Goal: Transaction & Acquisition: Purchase product/service

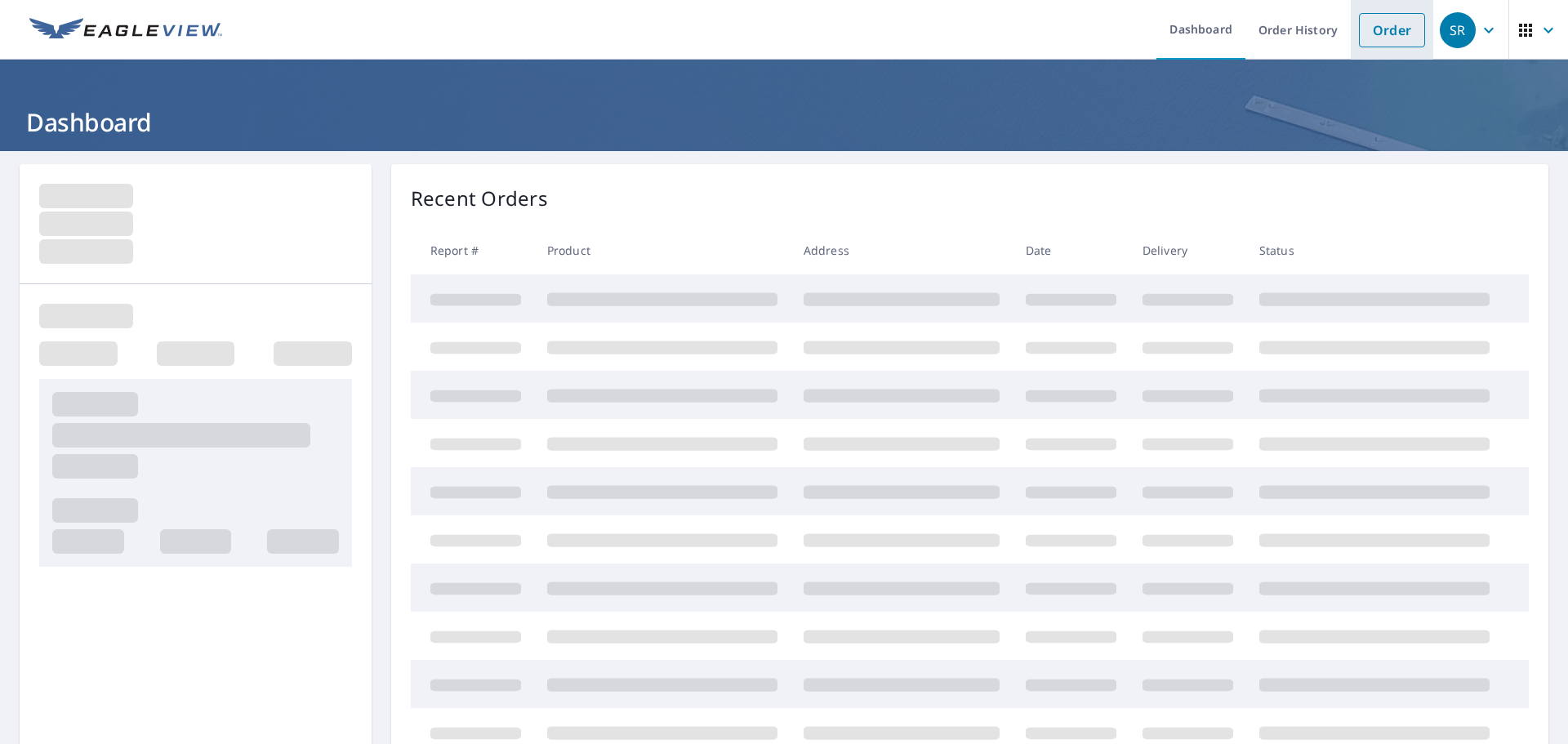
click at [1401, 35] on link "Order" at bounding box center [1391, 30] width 66 height 35
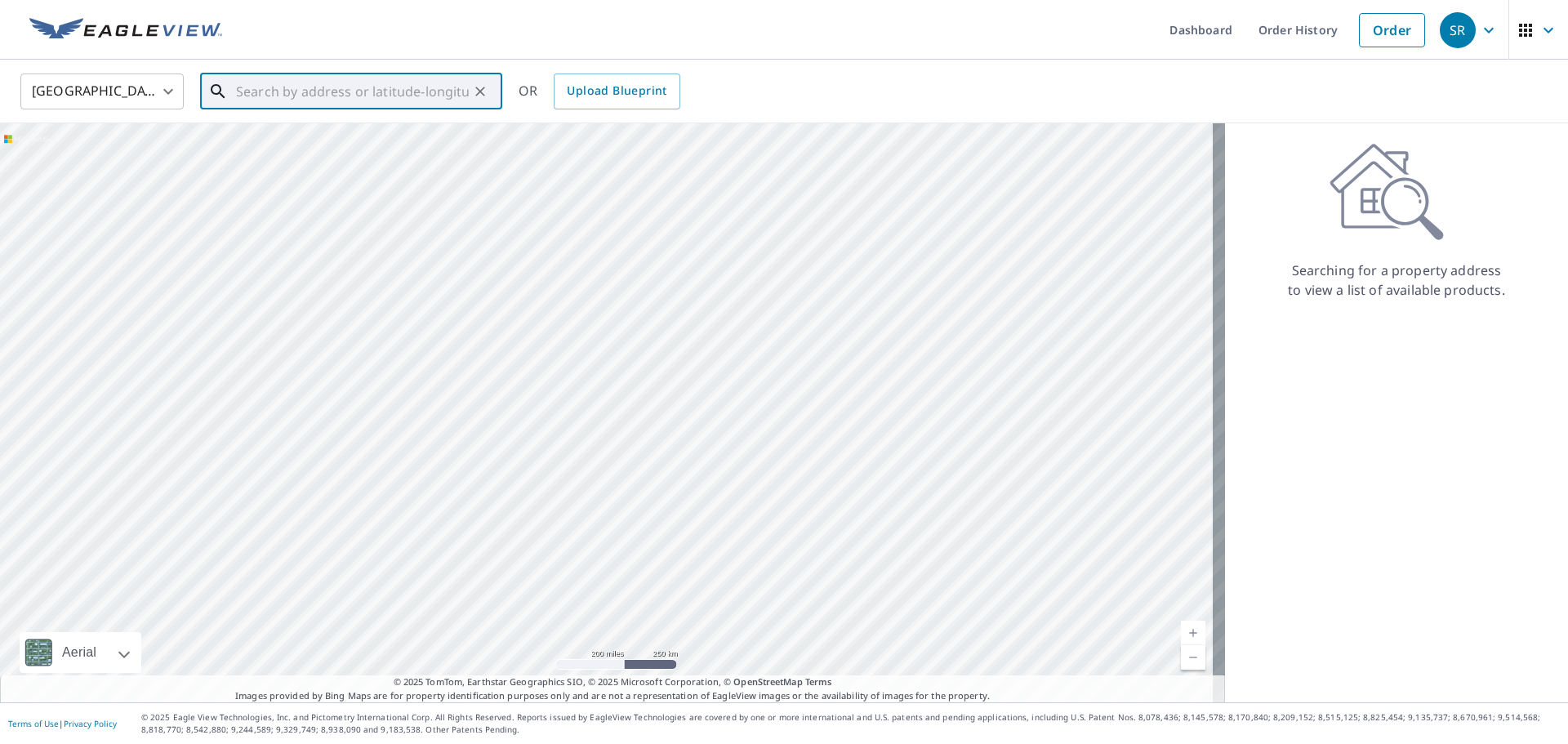
click at [339, 106] on input "text" at bounding box center [352, 91] width 233 height 46
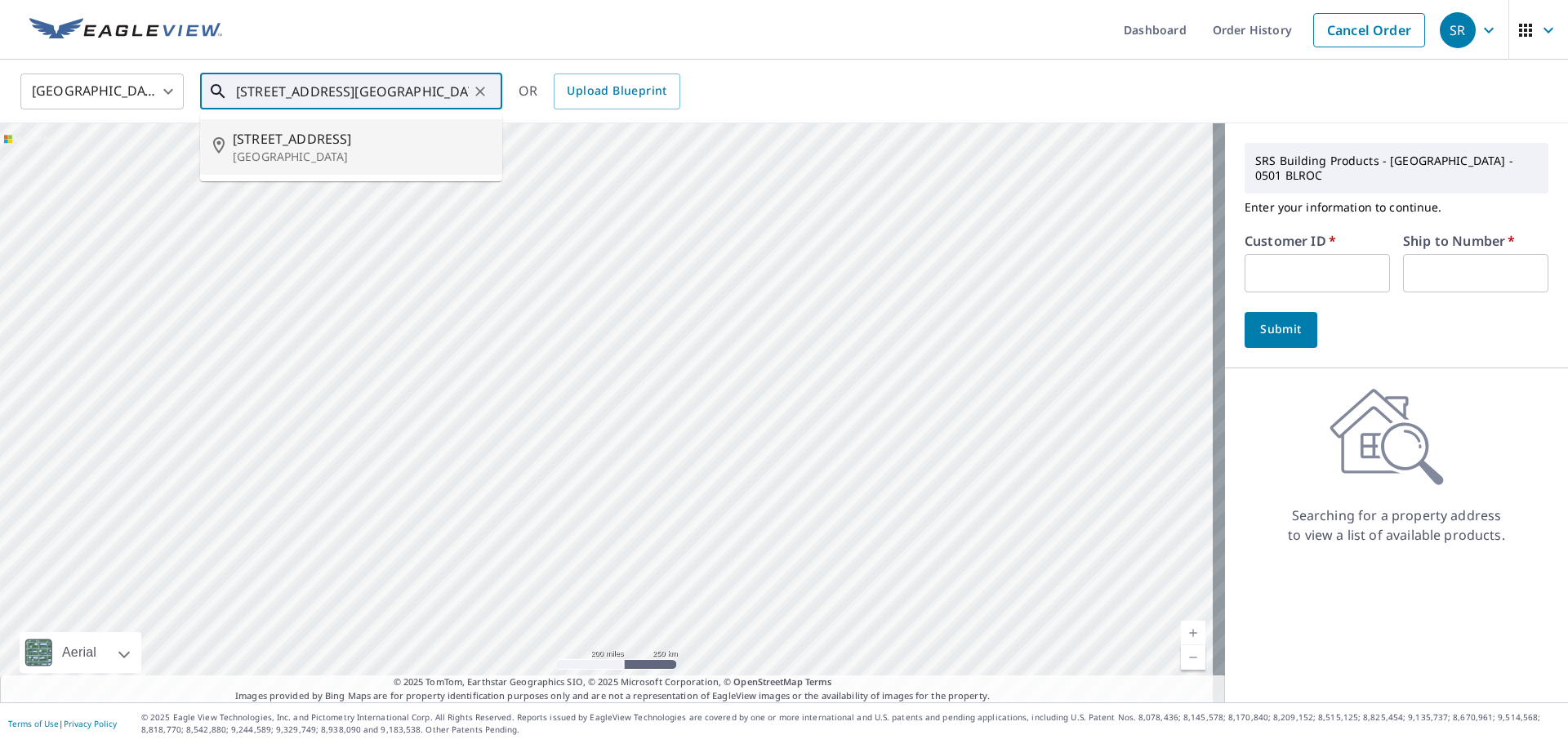
click at [323, 140] on span "[STREET_ADDRESS]" at bounding box center [361, 139] width 256 height 20
type input "[STREET_ADDRESS]"
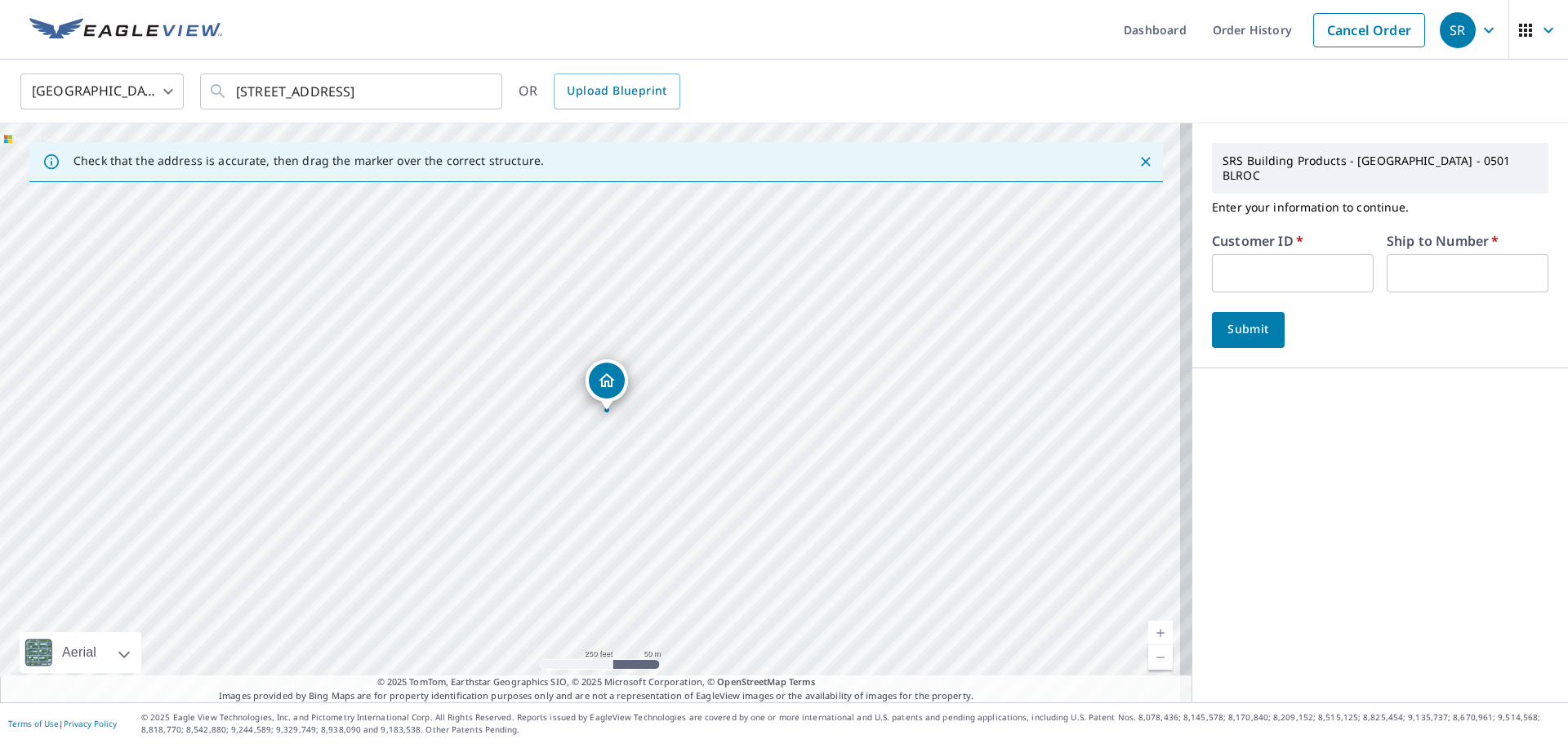
click at [1257, 266] on input "text" at bounding box center [1293, 273] width 162 height 38
type input "022010"
click at [1411, 259] on input "text" at bounding box center [1467, 273] width 162 height 38
type input "01"
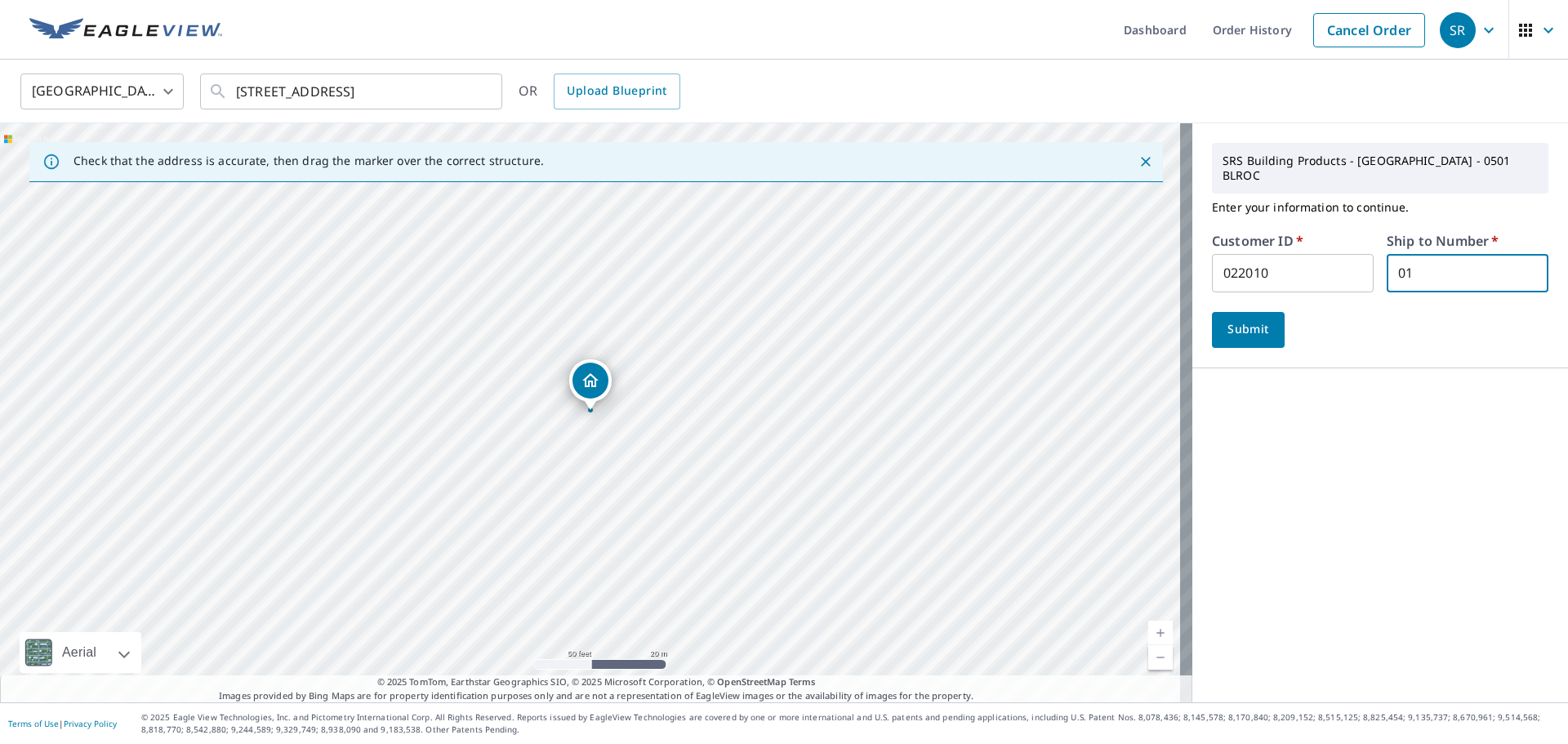
click at [1225, 320] on span "Submit" at bounding box center [1249, 330] width 47 height 21
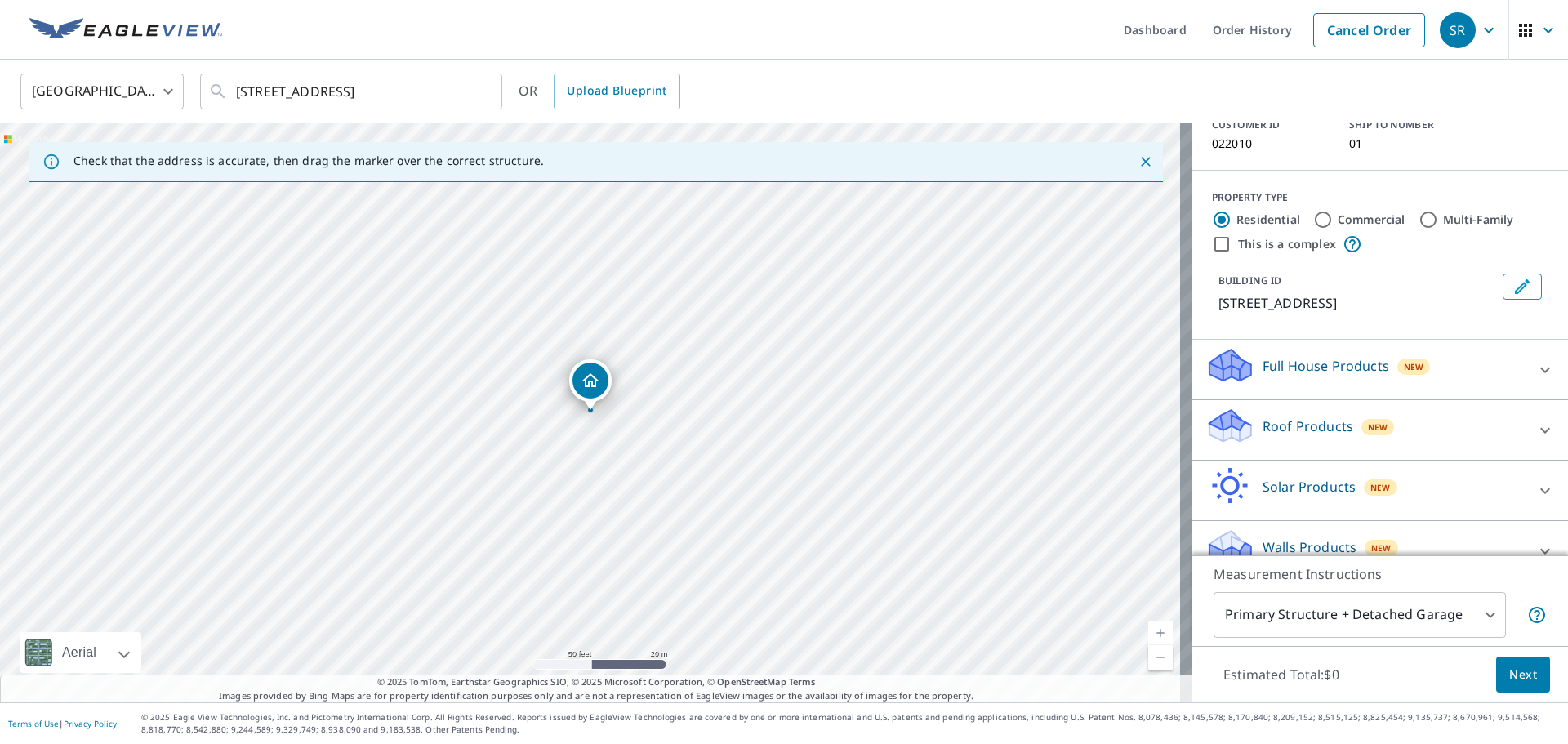
scroll to position [147, 0]
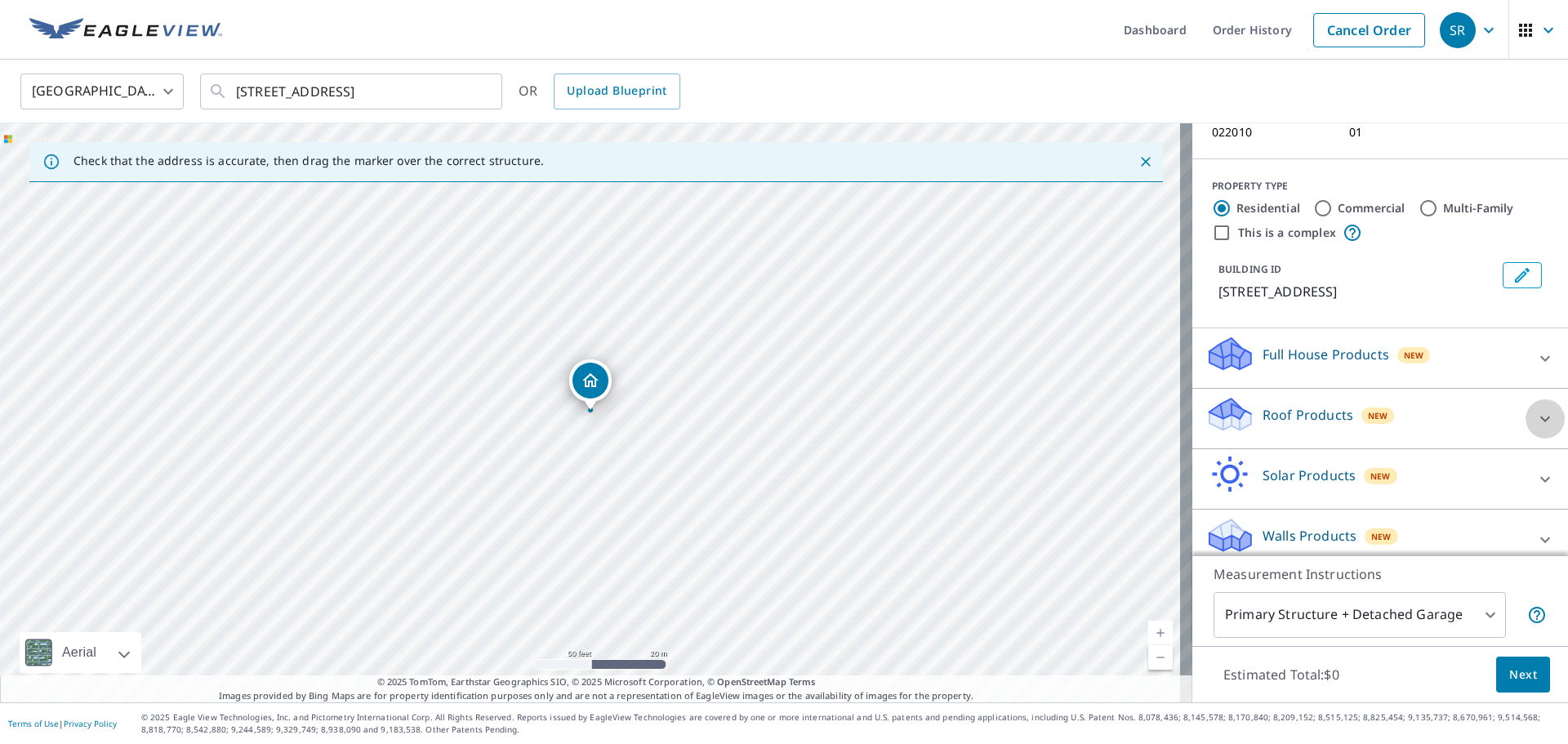
click at [1526, 402] on div at bounding box center [1545, 418] width 39 height 39
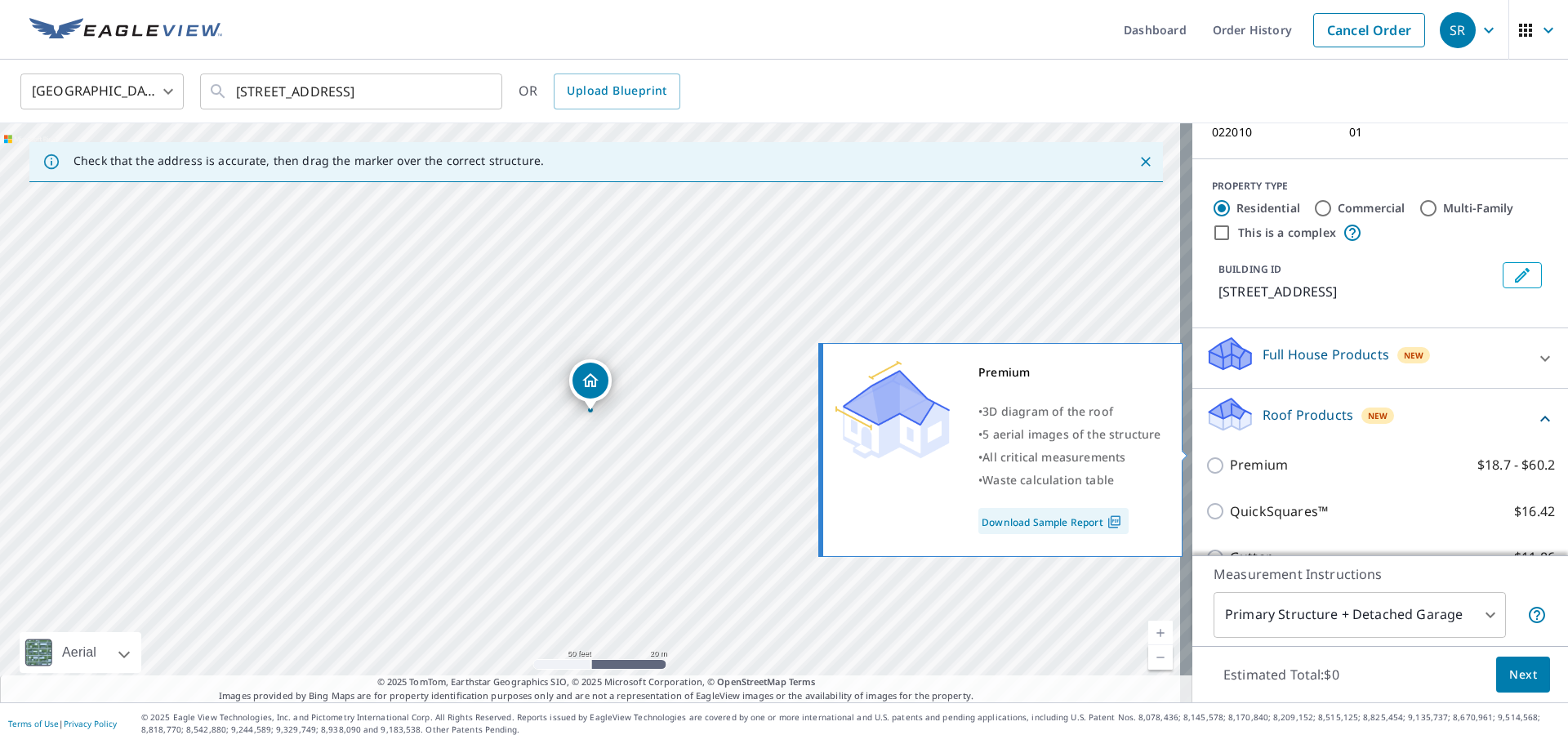
click at [1207, 456] on input "Premium $18.7 - $60.2" at bounding box center [1217, 465] width 24 height 20
checkbox input "true"
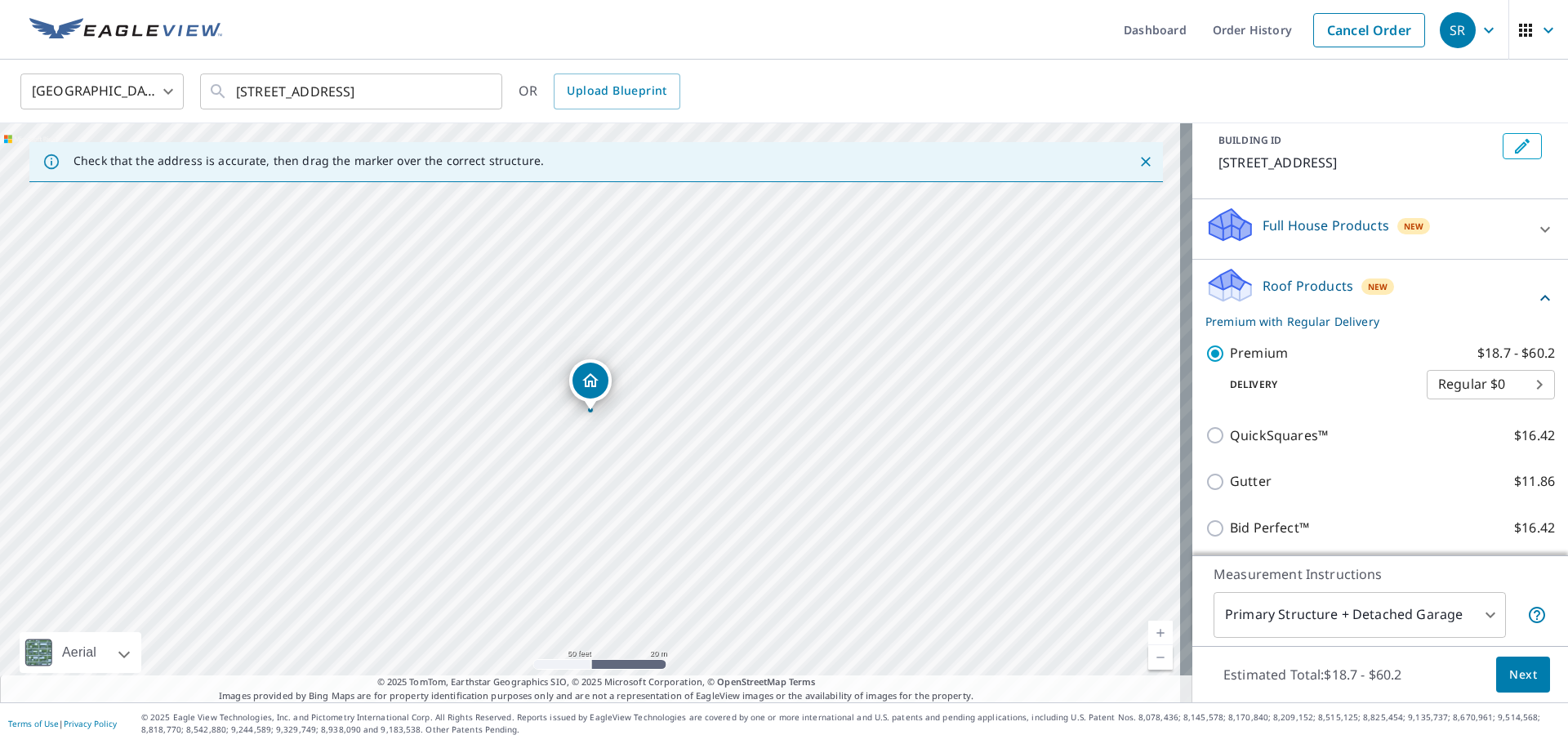
scroll to position [385, 0]
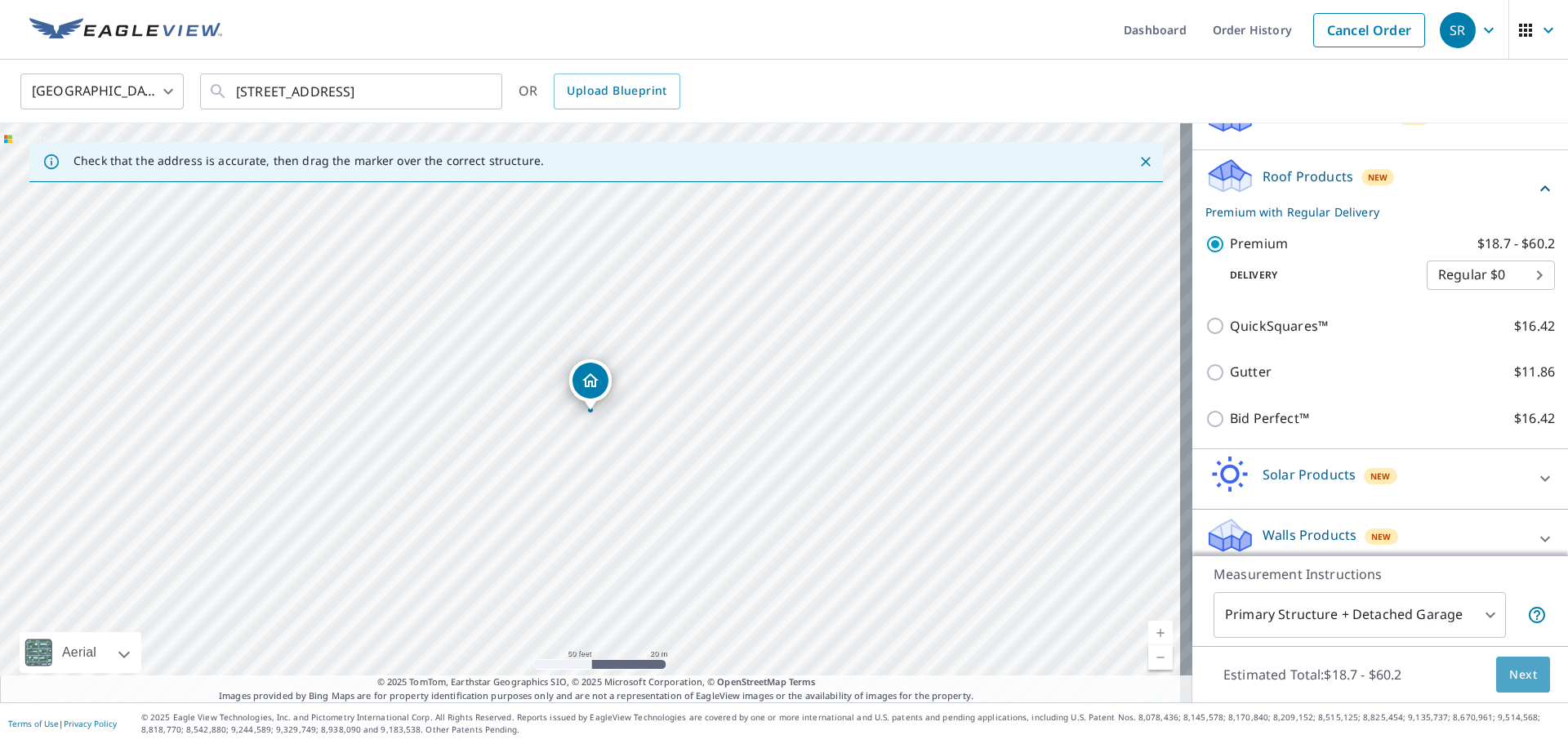
click at [1509, 671] on span "Next" at bounding box center [1523, 676] width 28 height 21
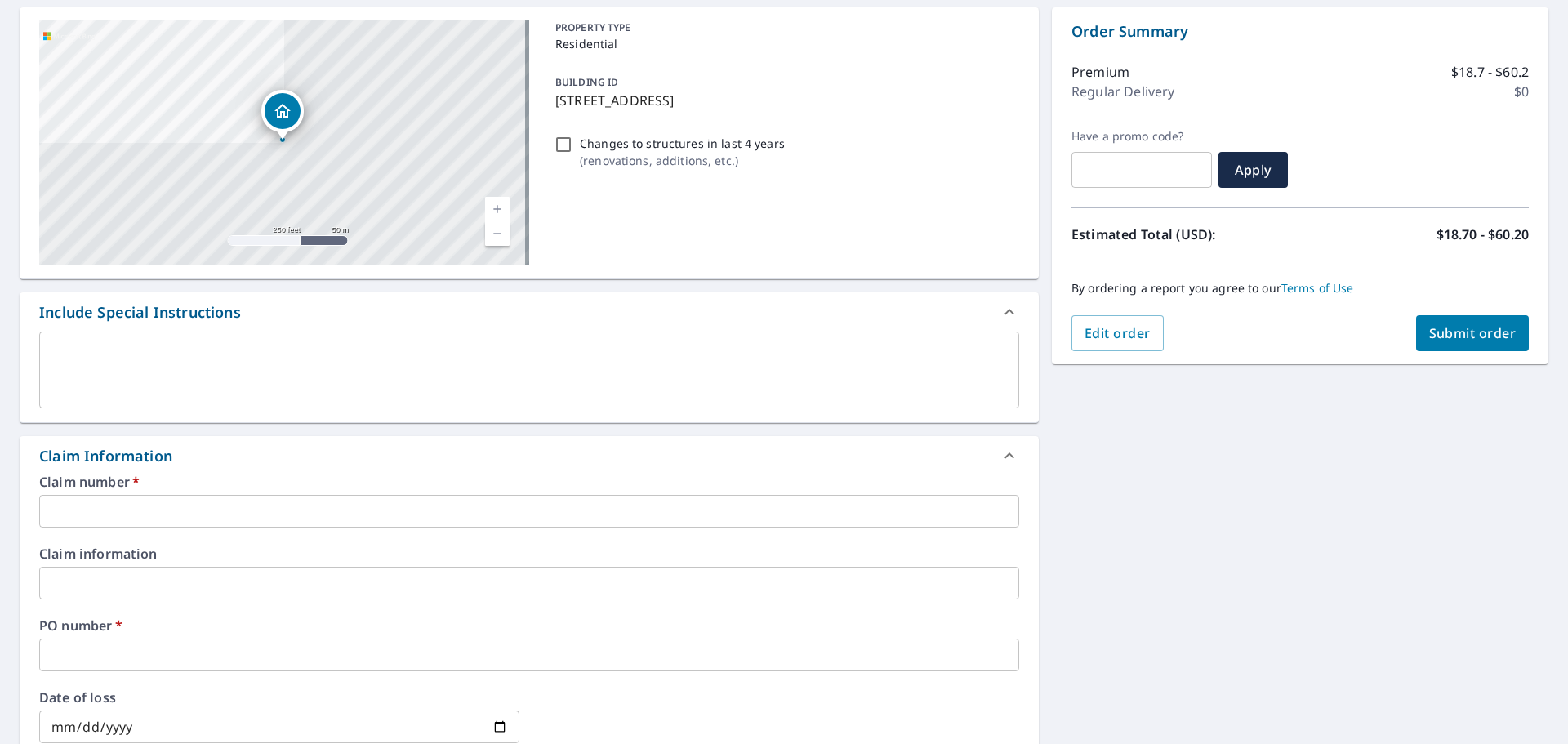
scroll to position [164, 0]
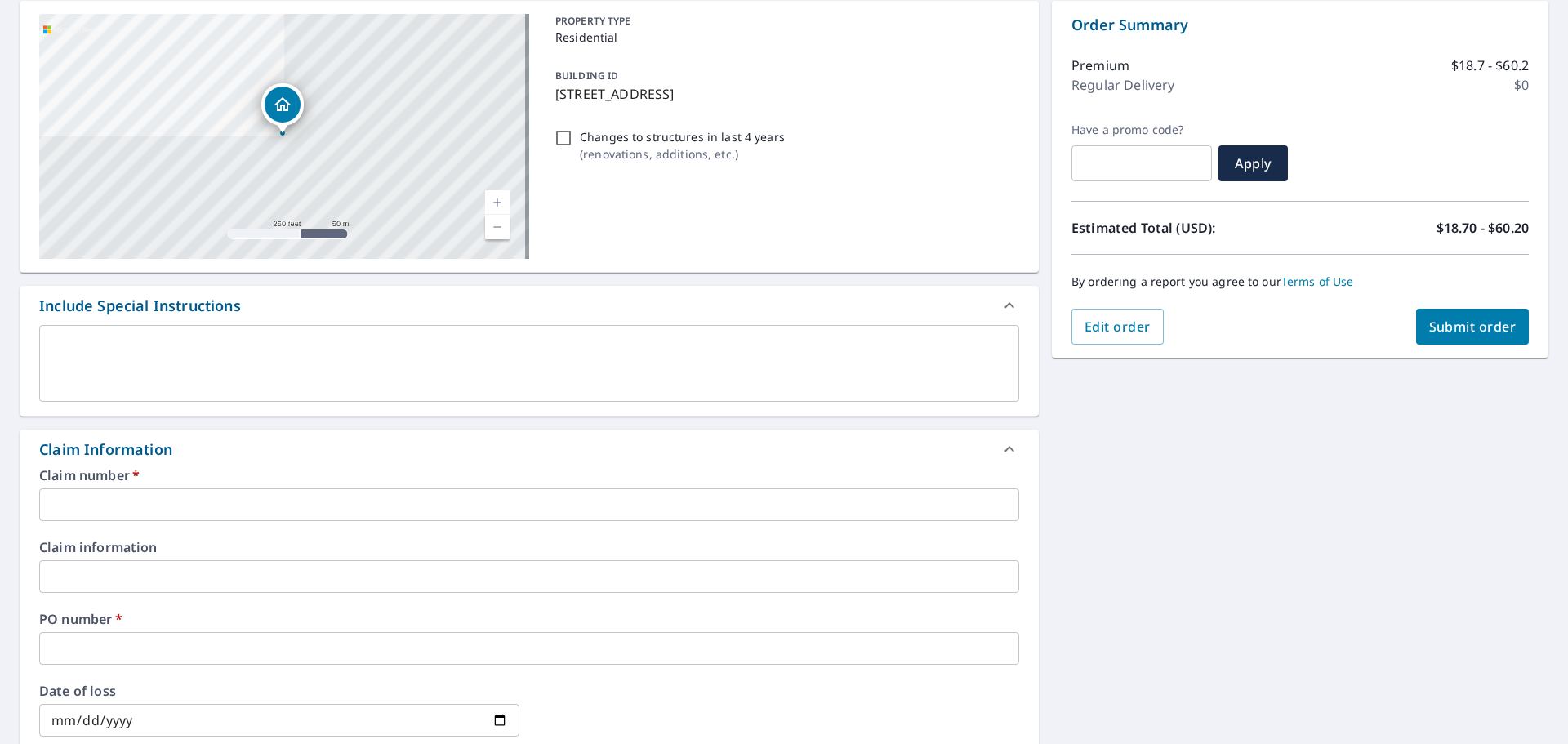
click at [195, 507] on input "text" at bounding box center [529, 505] width 980 height 33
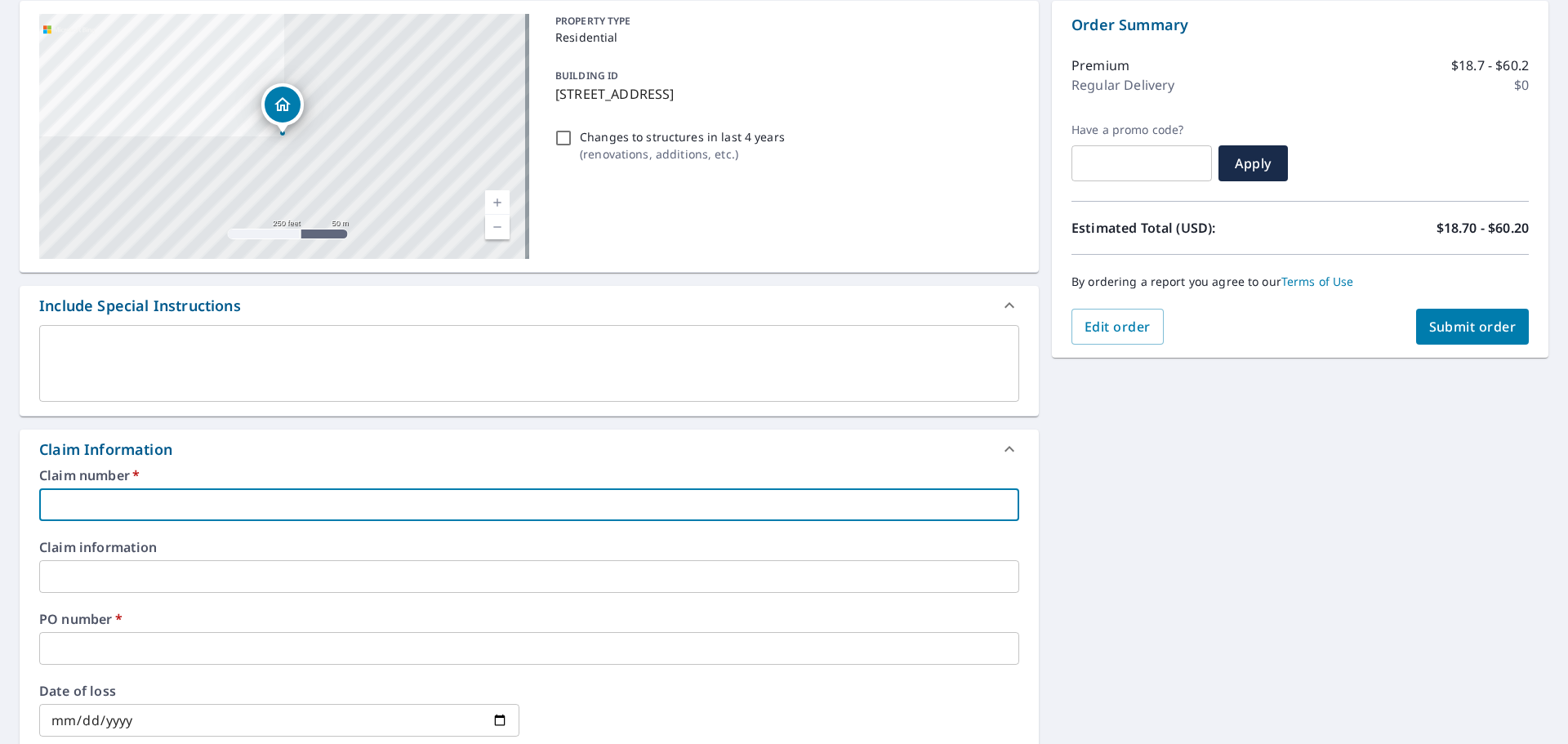
type input "k"
checkbox input "true"
type input "kr"
checkbox input "true"
type input "kri"
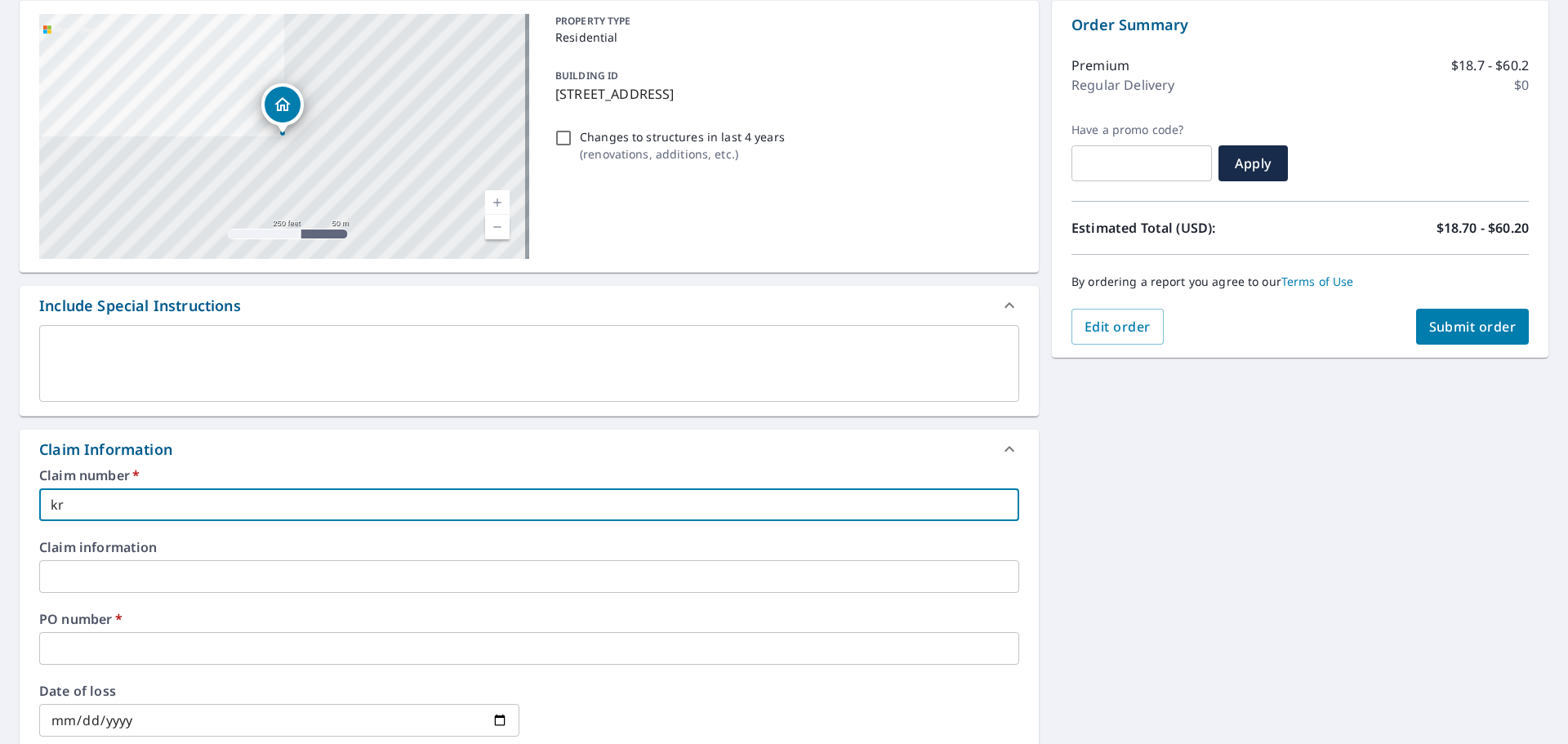
checkbox input "true"
type input "[PERSON_NAME]"
checkbox input "true"
type input "[PERSON_NAME]"
checkbox input "true"
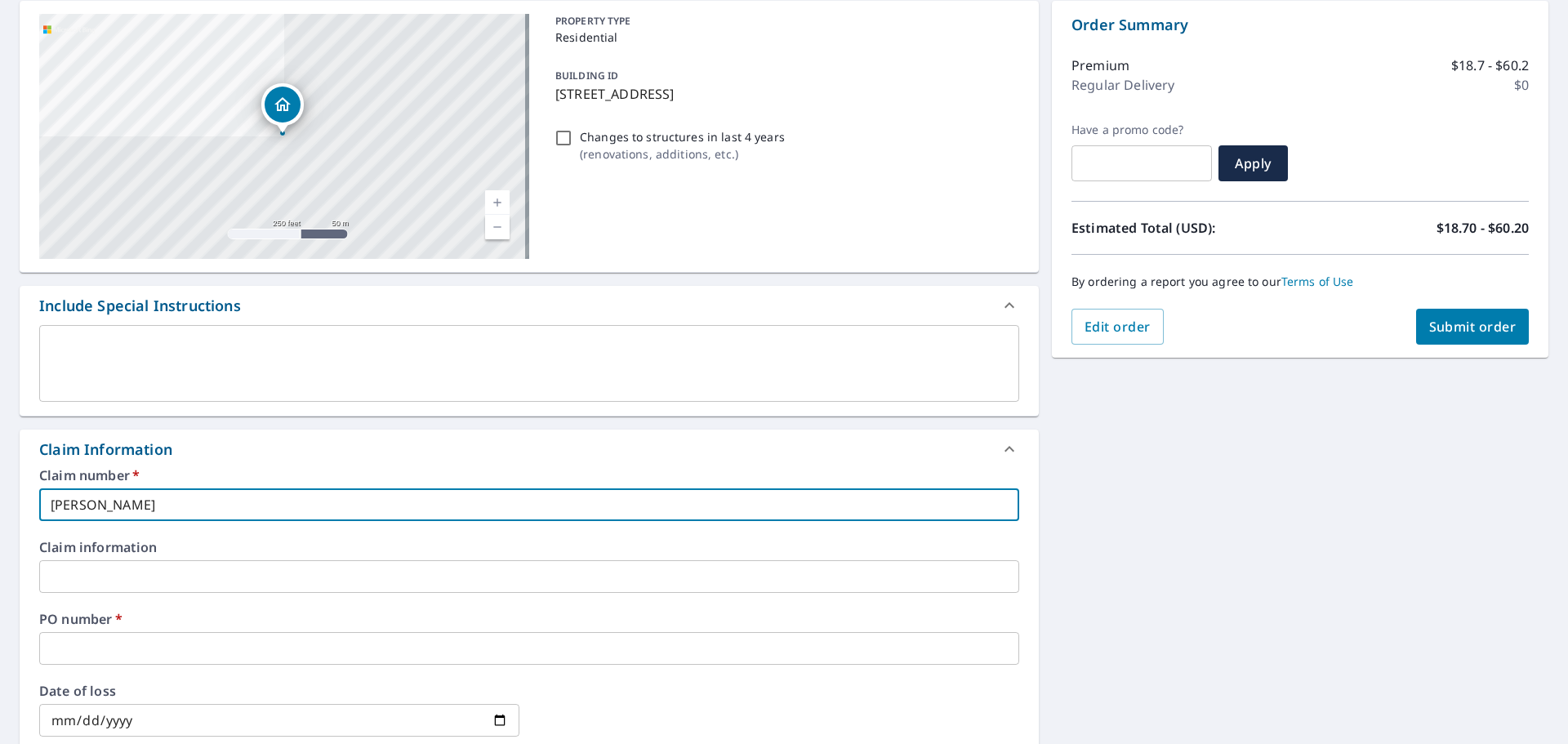
click at [113, 653] on input "text" at bounding box center [529, 649] width 980 height 33
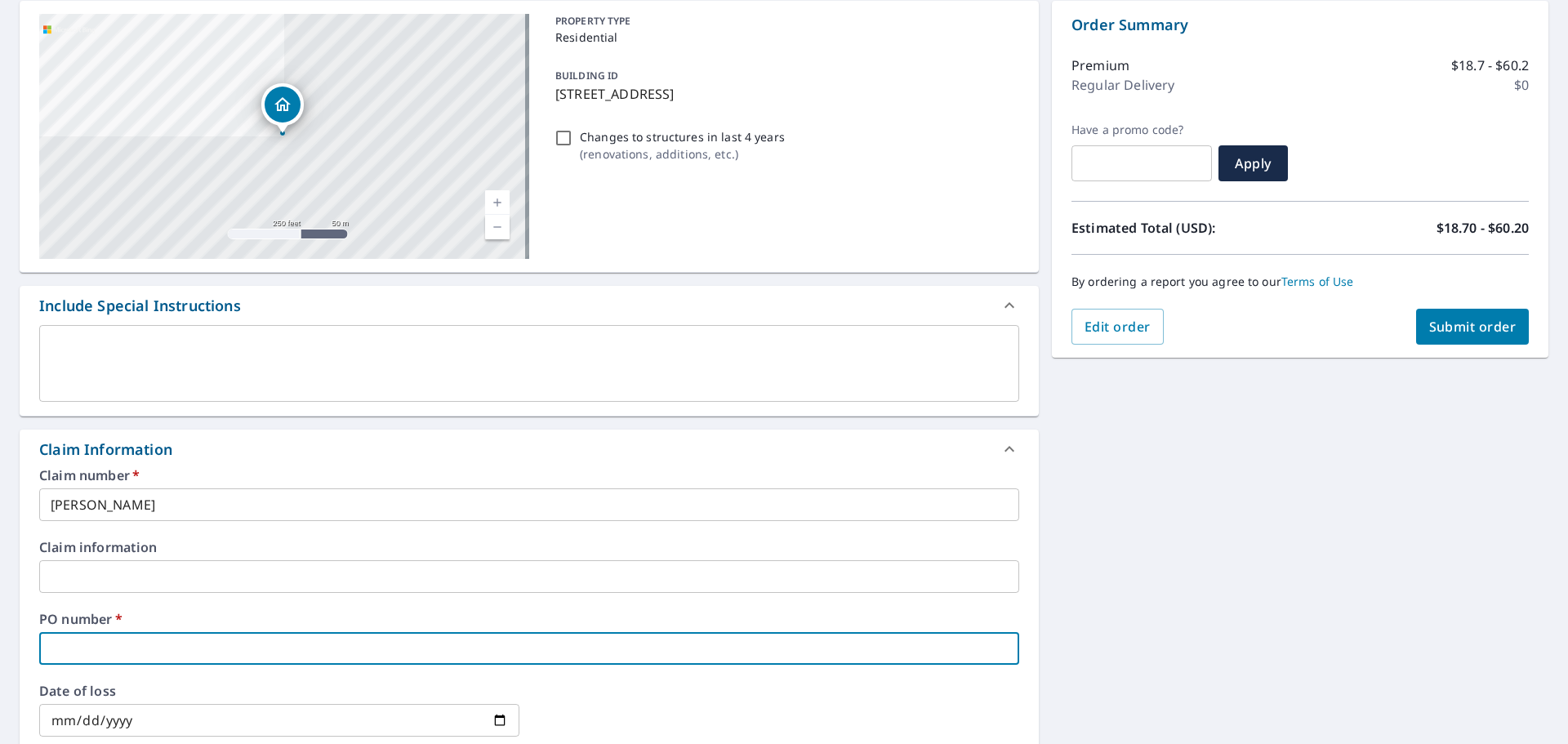
type input "1"
checkbox input "true"
type input "11"
checkbox input "true"
type input "111"
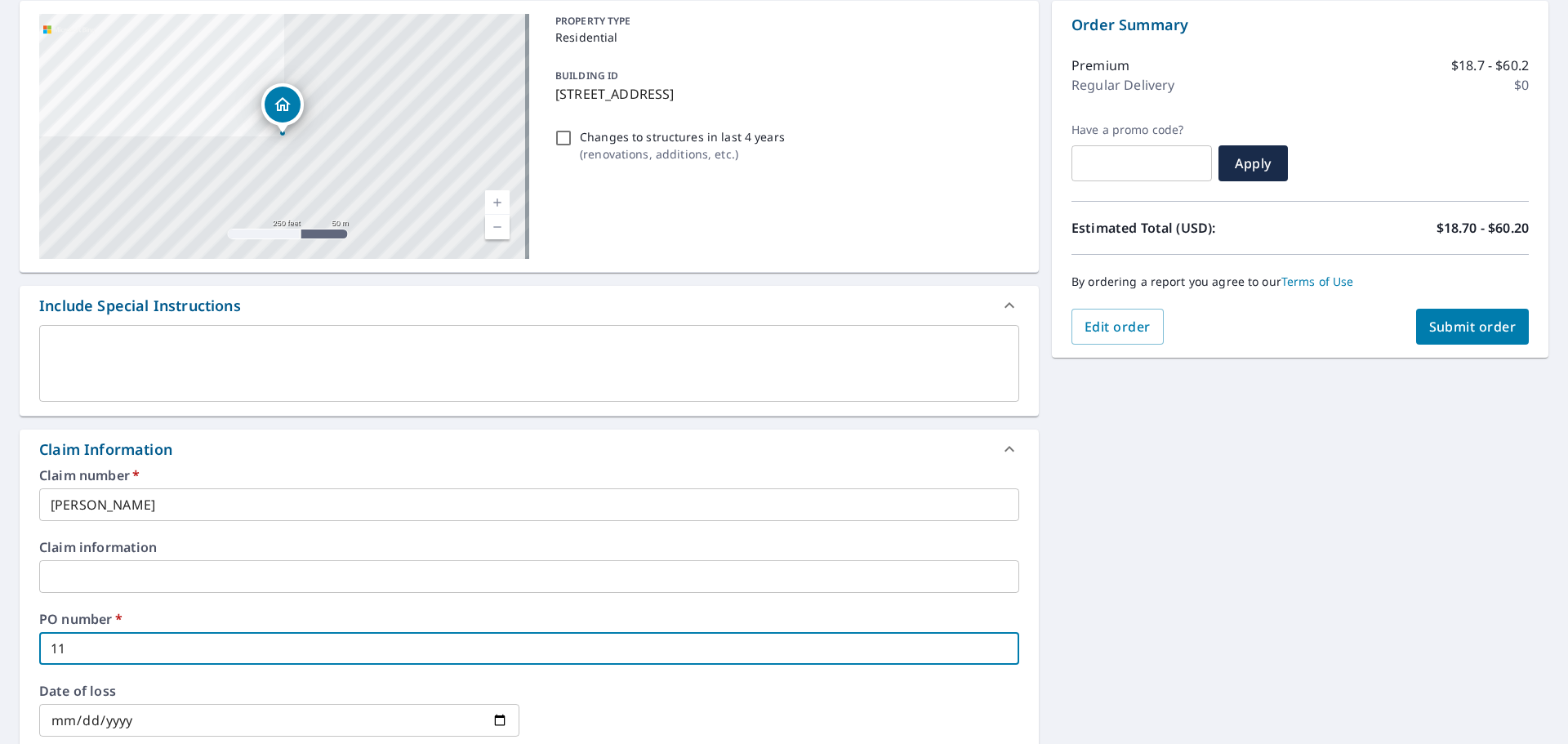
checkbox input "true"
type input "1110"
checkbox input "true"
type input "1110"
checkbox input "true"
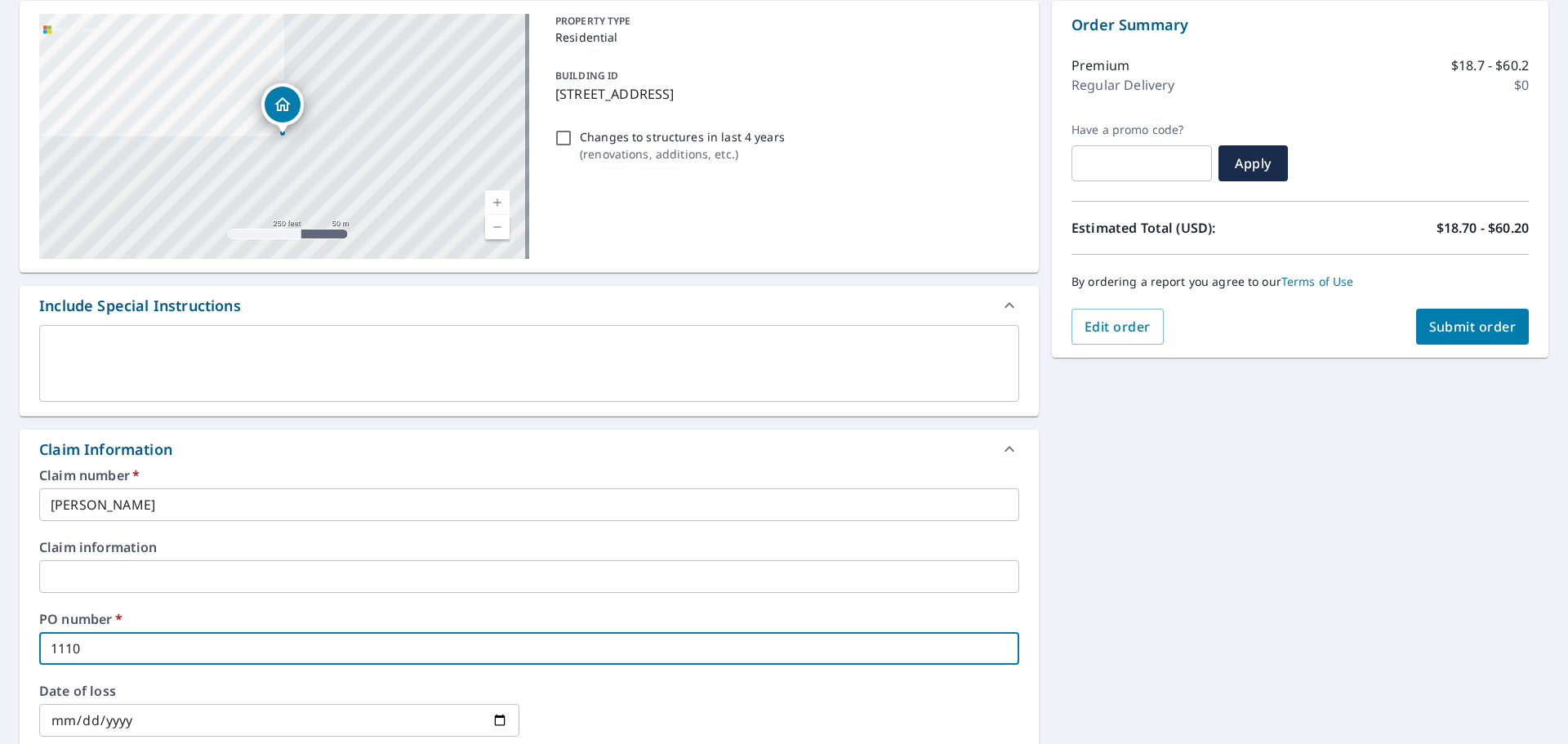
type input "1110 p"
checkbox input "true"
type input "1110 pa"
checkbox input "true"
type input "1110 par"
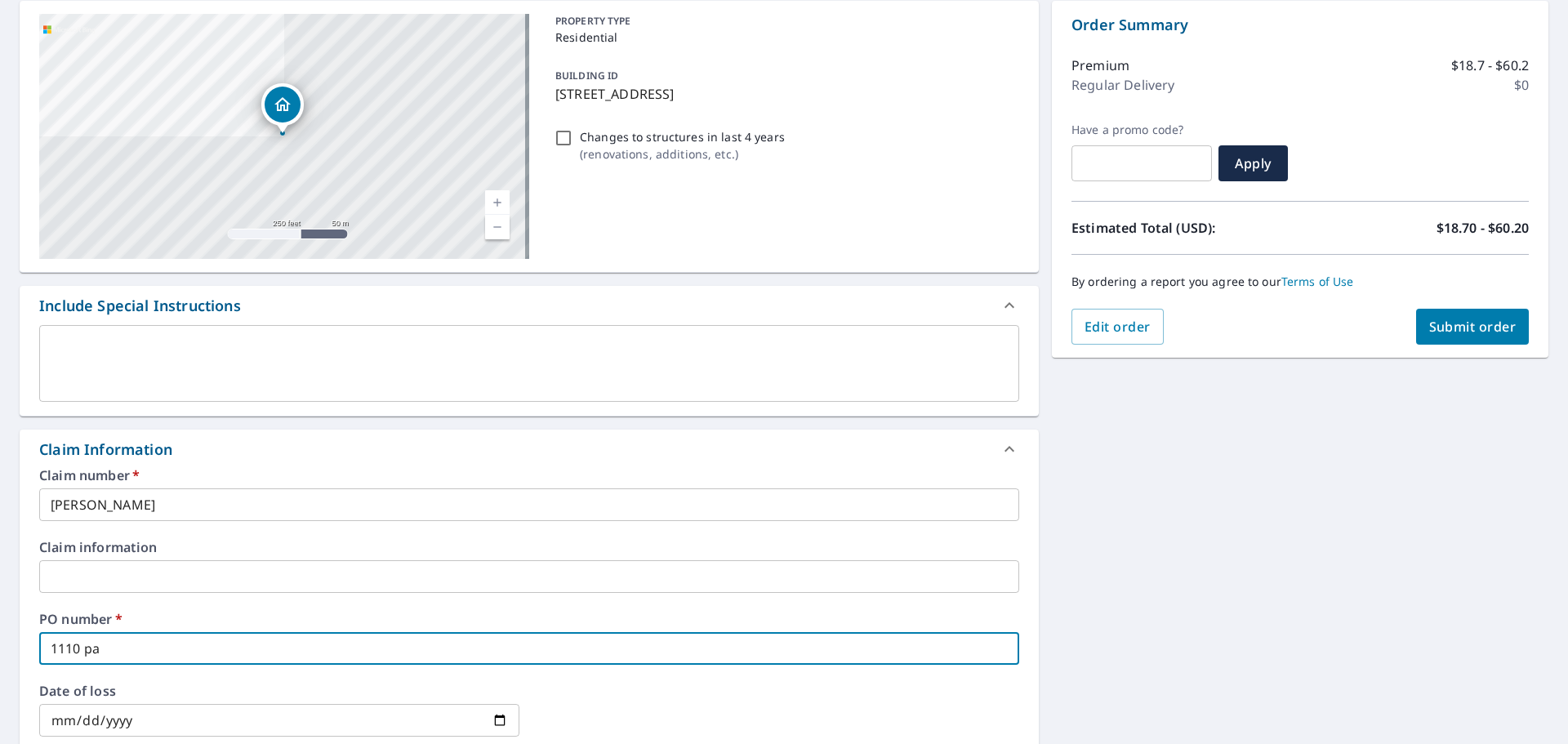
checkbox input "true"
type input "1110 park"
checkbox input "true"
type input "1110 park"
checkbox input "true"
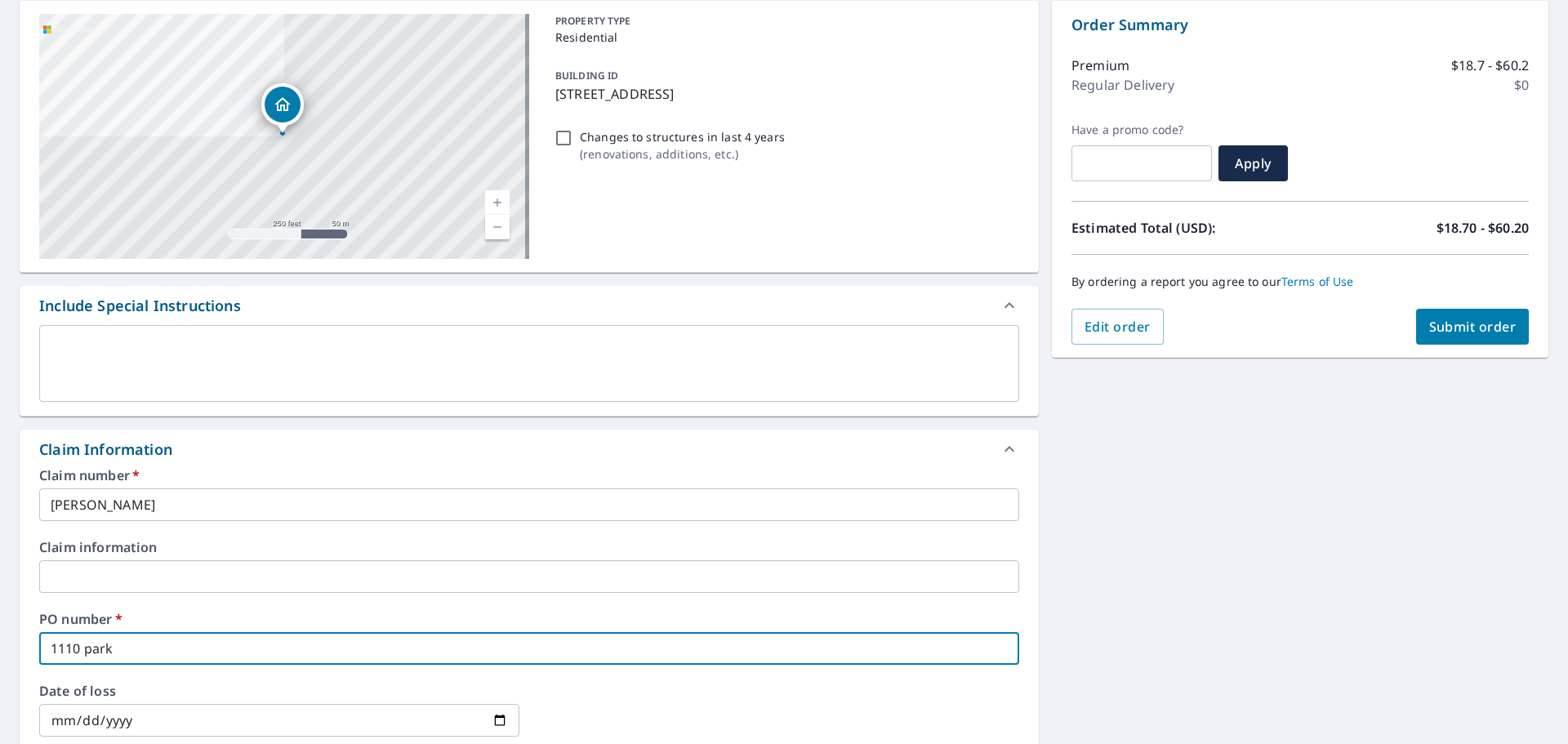
type input "1110 park a"
checkbox input "true"
type input "[STREET_ADDRESS]"
checkbox input "true"
type input "[STREET_ADDRESS]"
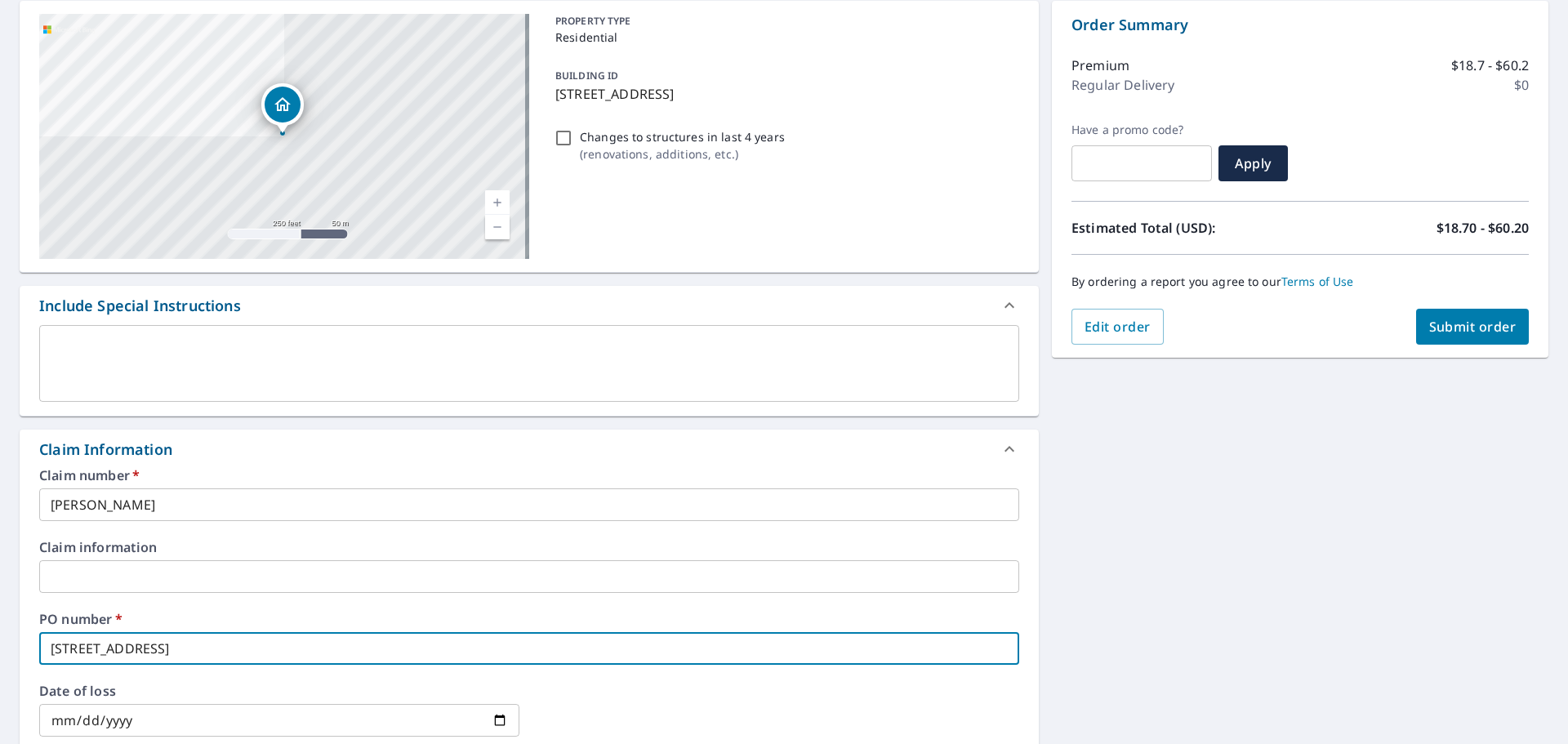
checkbox input "true"
type input "[STREET_ADDRESS]"
checkbox input "true"
type input "[STREET_ADDRESS]"
checkbox input "true"
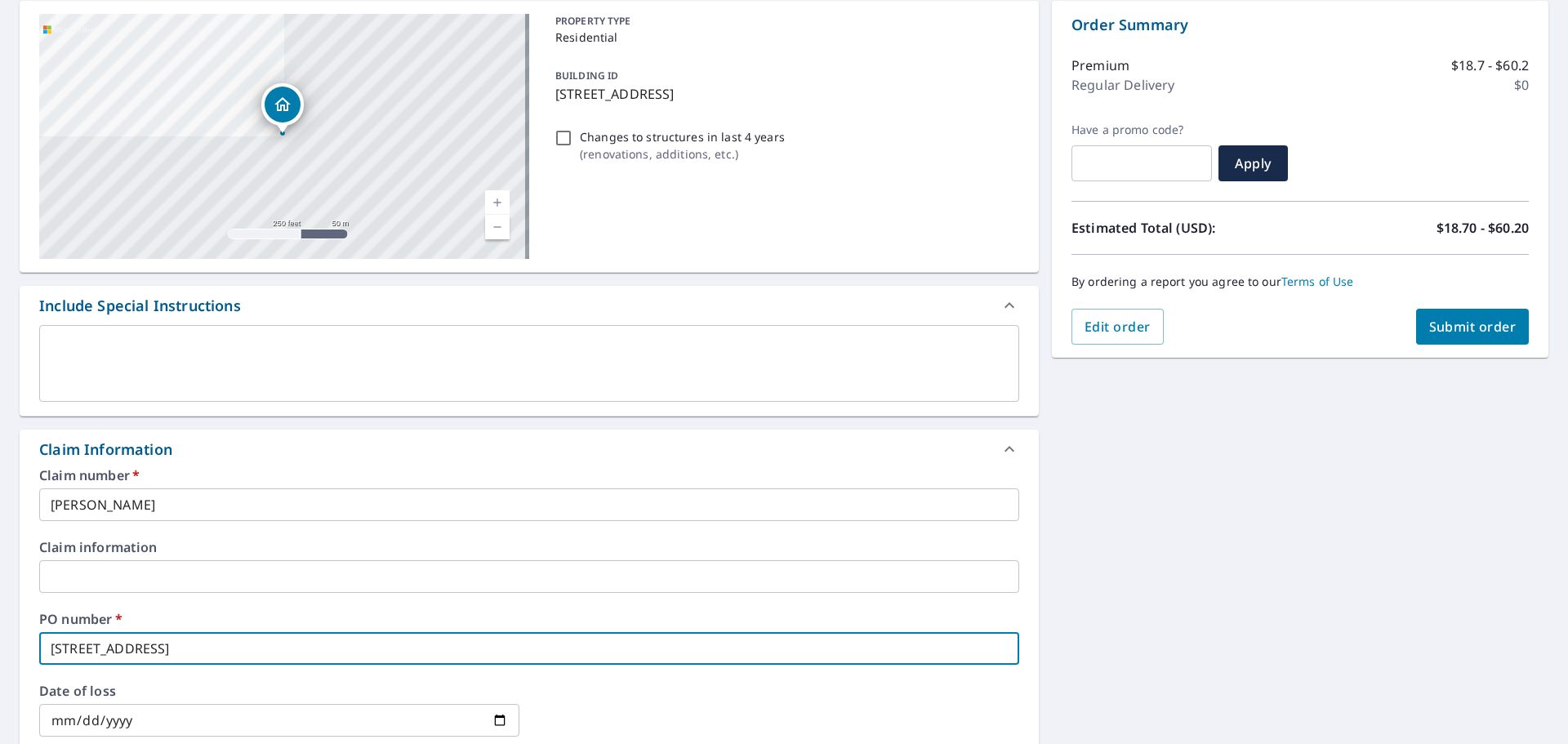
type input "[STREET_ADDRESS]"
click at [1483, 333] on span "Submit order" at bounding box center [1472, 327] width 87 height 18
checkbox input "true"
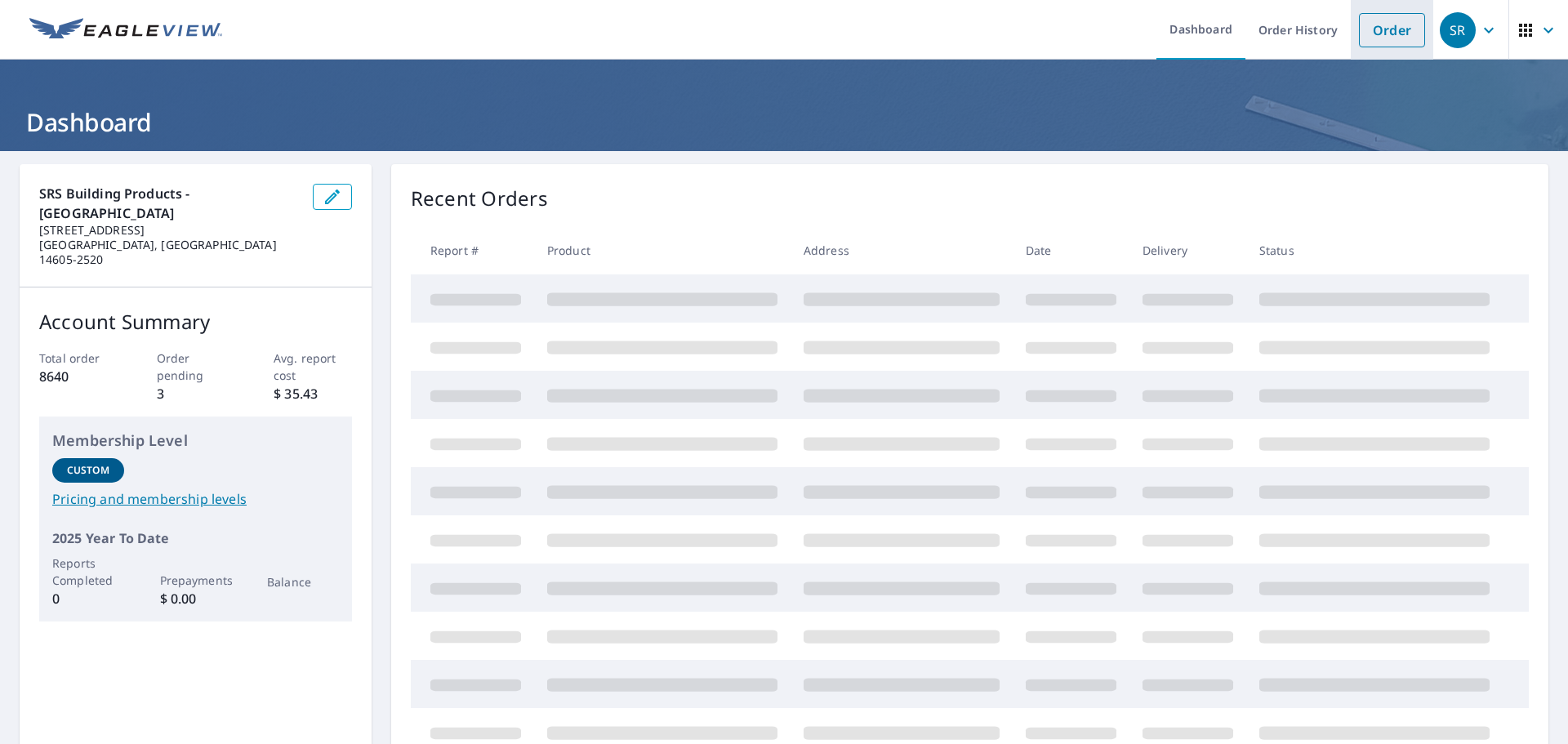
click at [1372, 35] on link "Order" at bounding box center [1391, 30] width 66 height 35
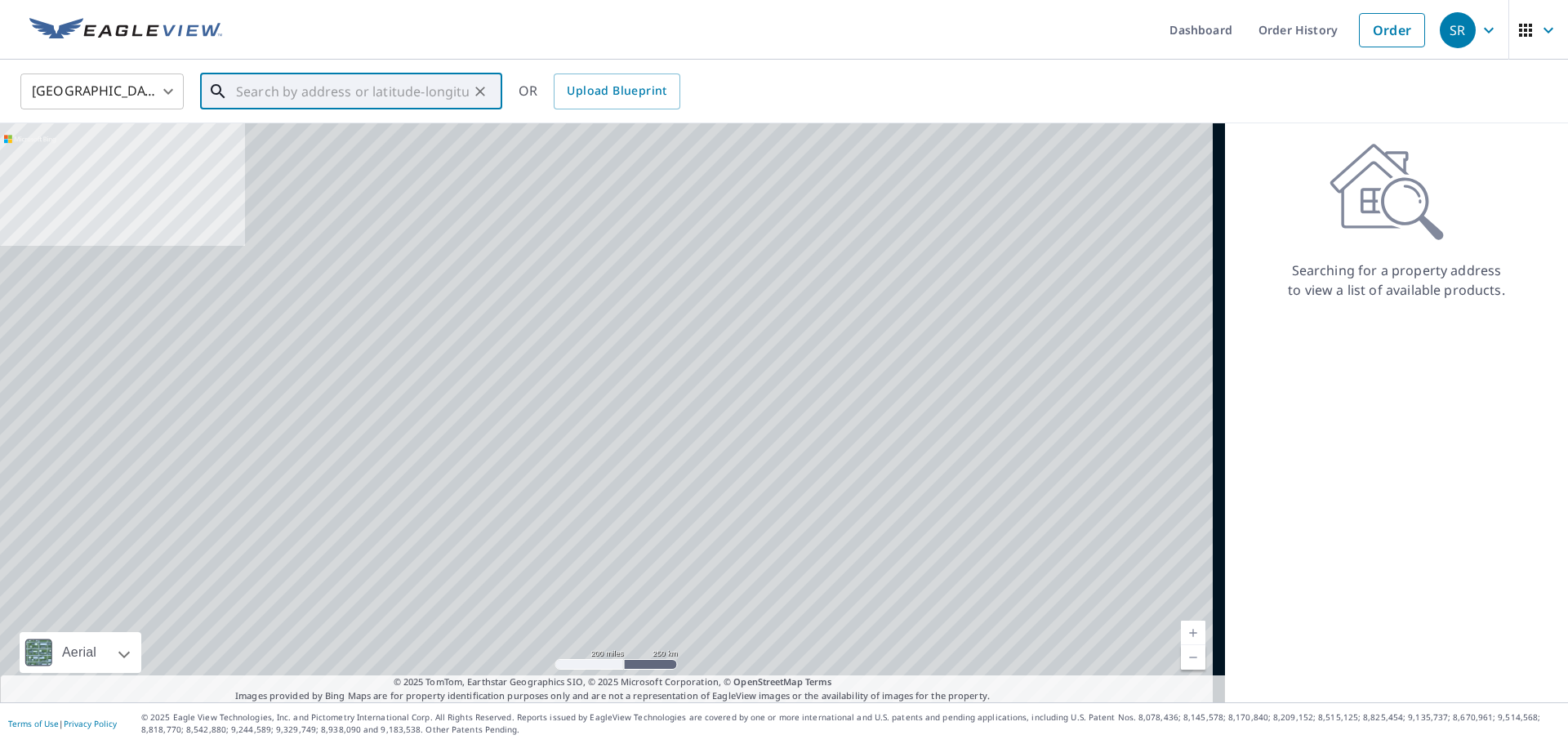
click at [335, 81] on input "text" at bounding box center [352, 91] width 233 height 46
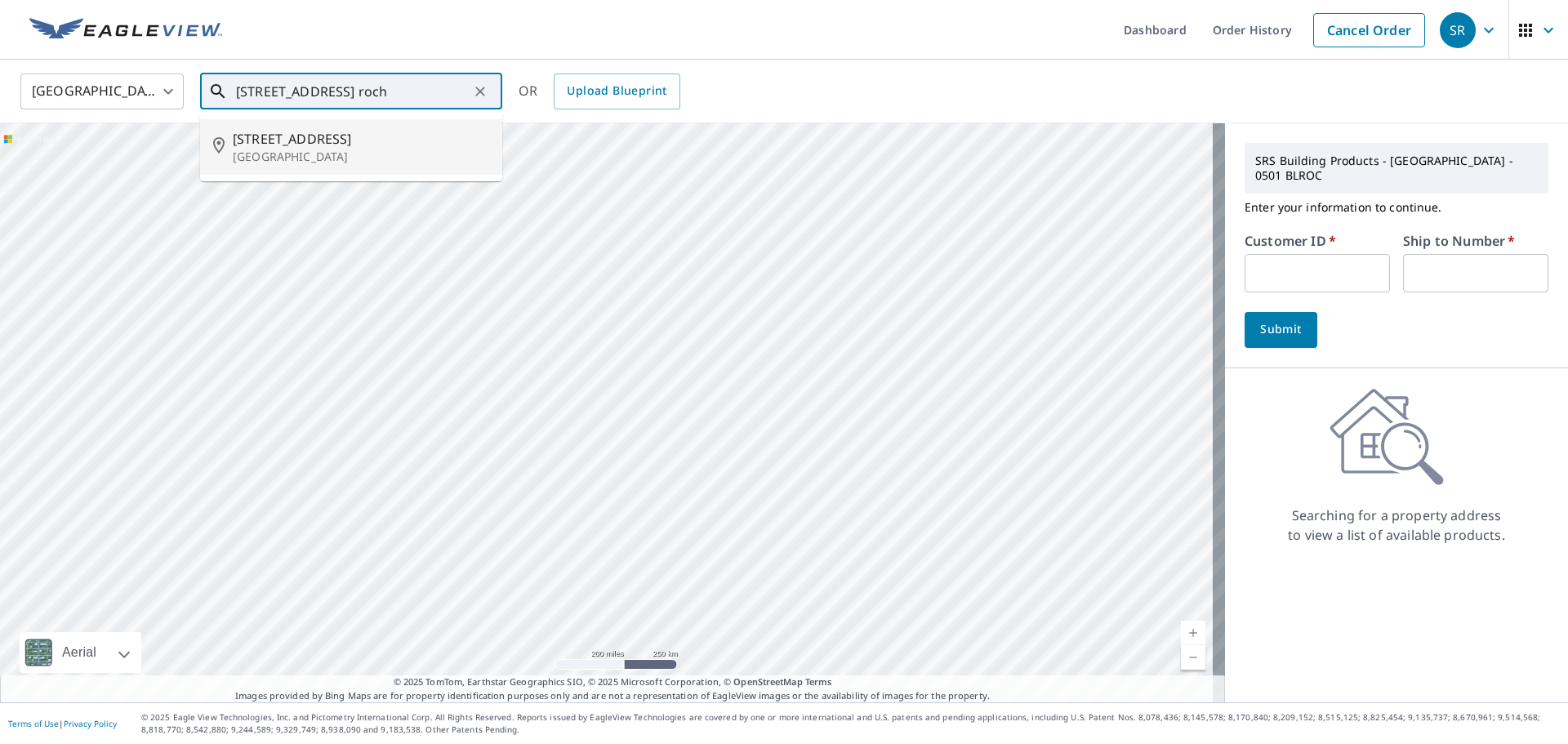
click at [285, 138] on span "60 Melrose St" at bounding box center [361, 139] width 256 height 20
type input "60 Melrose St Rochester, NY 14619"
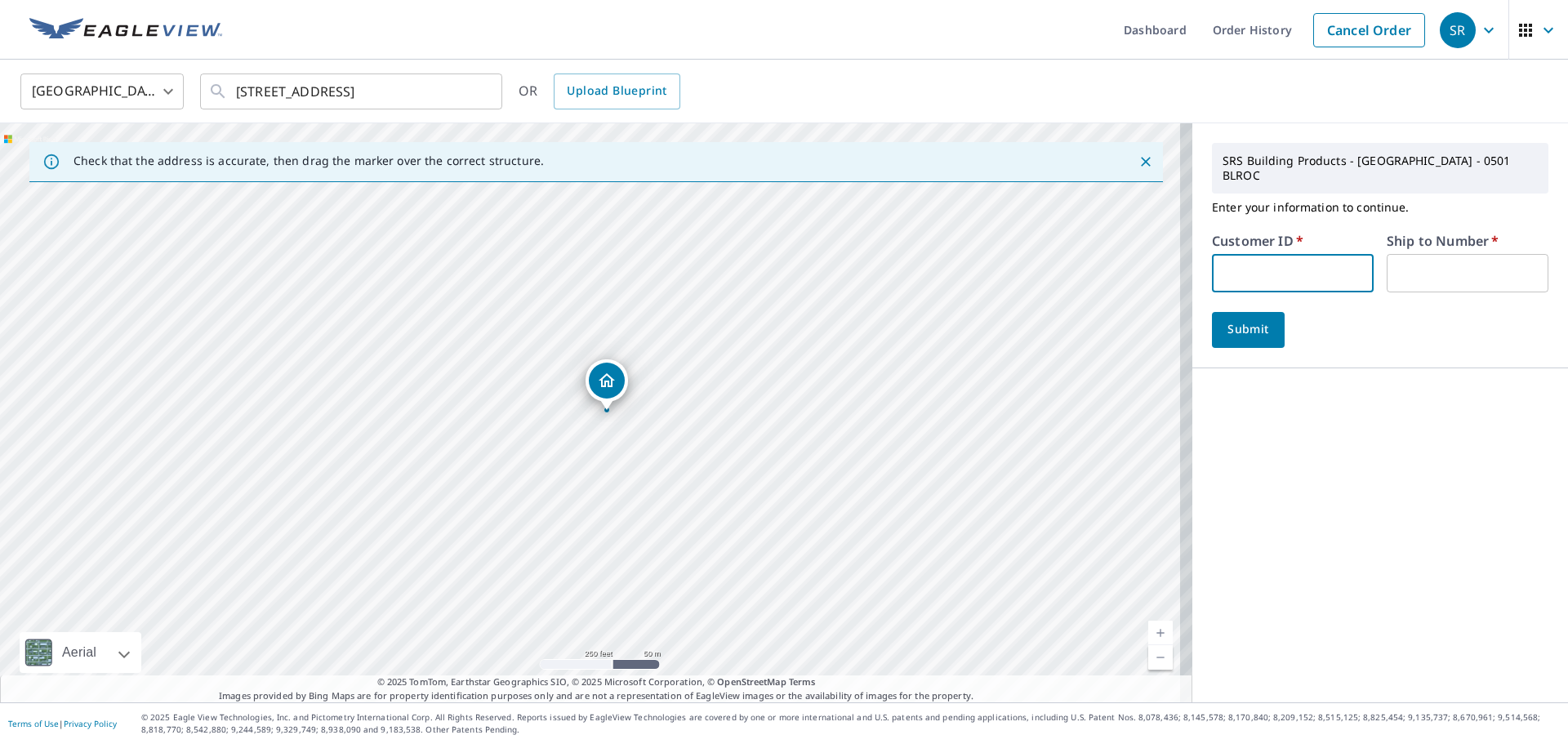
click at [1284, 264] on input "text" at bounding box center [1293, 273] width 162 height 38
type input "012475"
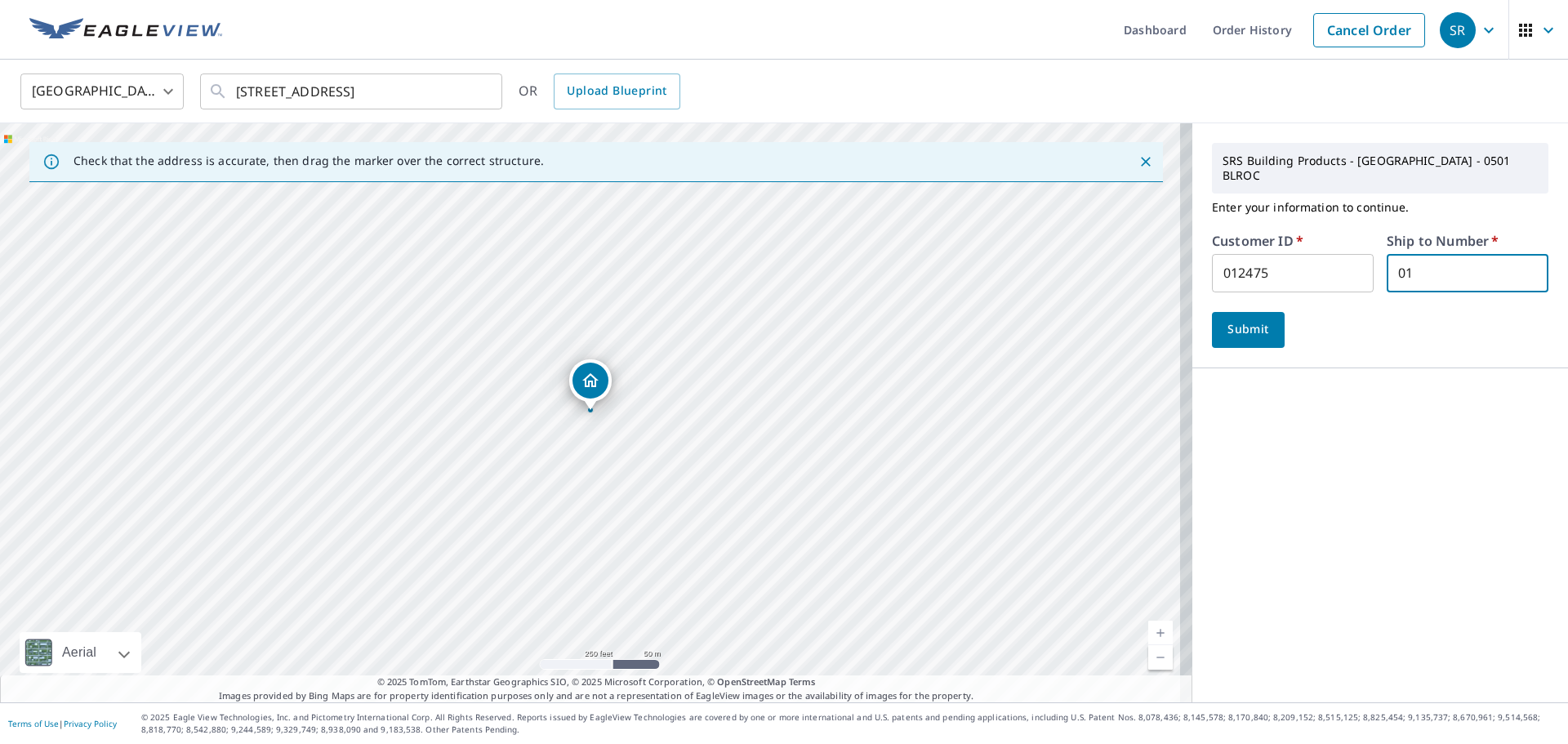
type input "01"
click at [1255, 320] on span "Submit" at bounding box center [1249, 330] width 47 height 21
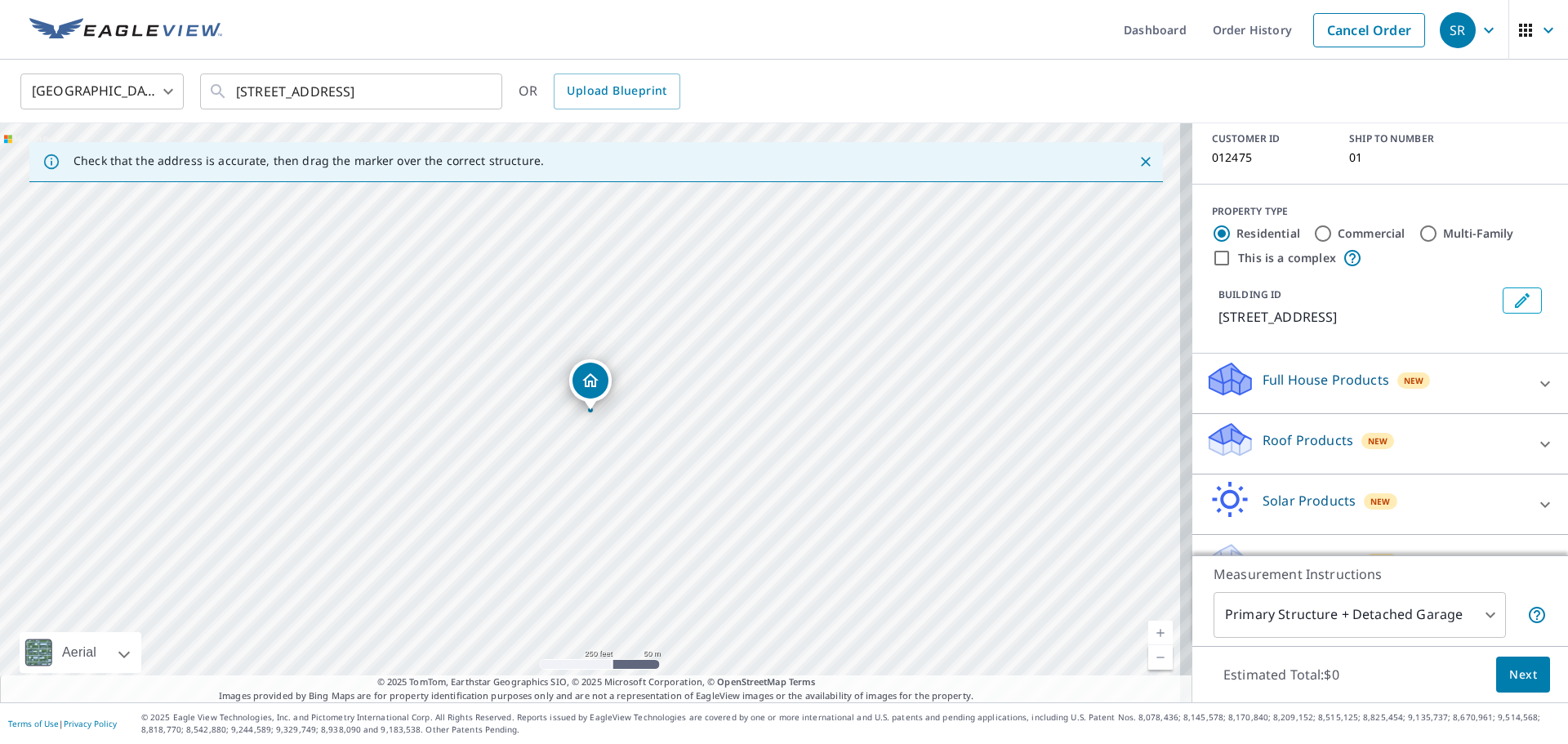
scroll to position [147, 0]
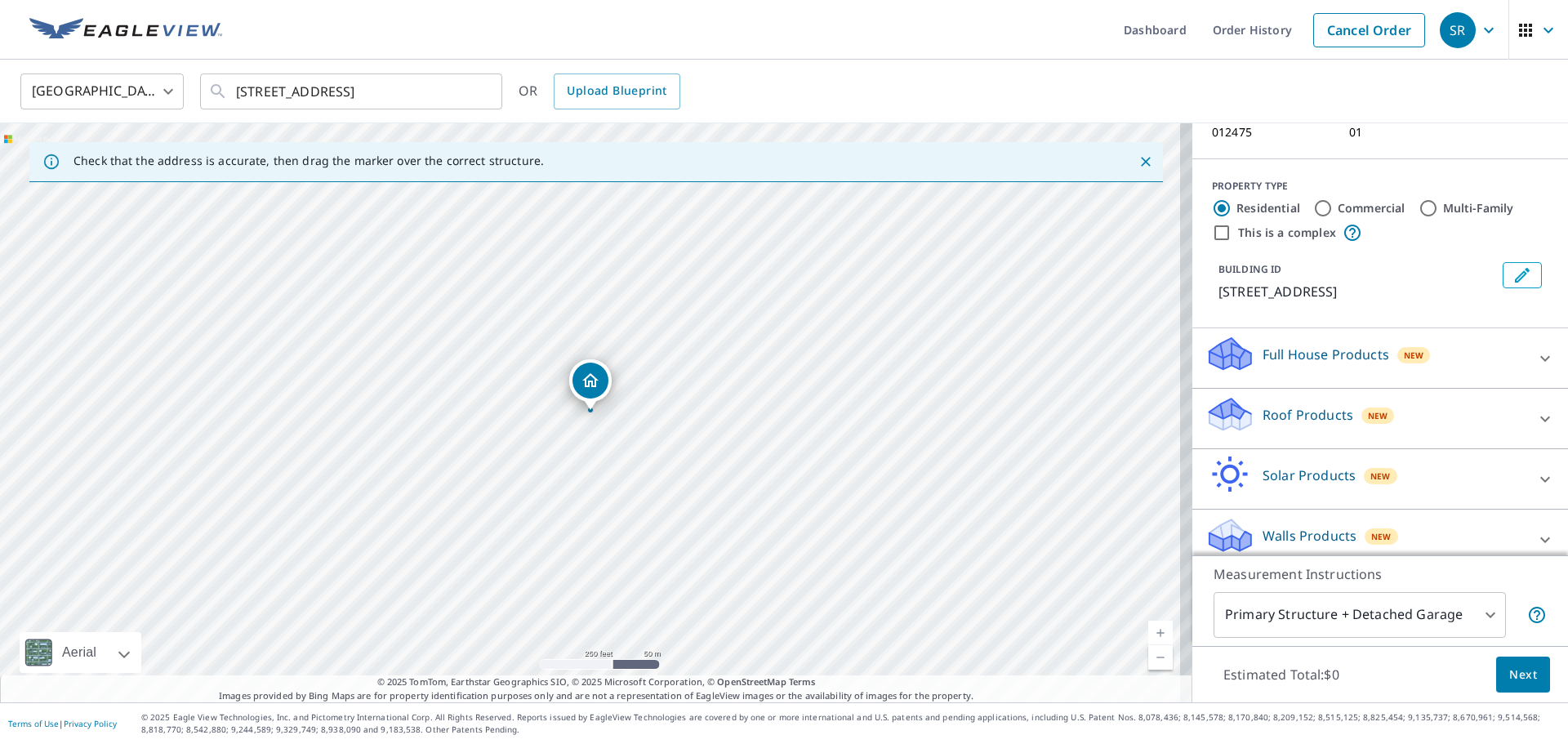
click at [1535, 409] on icon at bounding box center [1545, 418] width 20 height 20
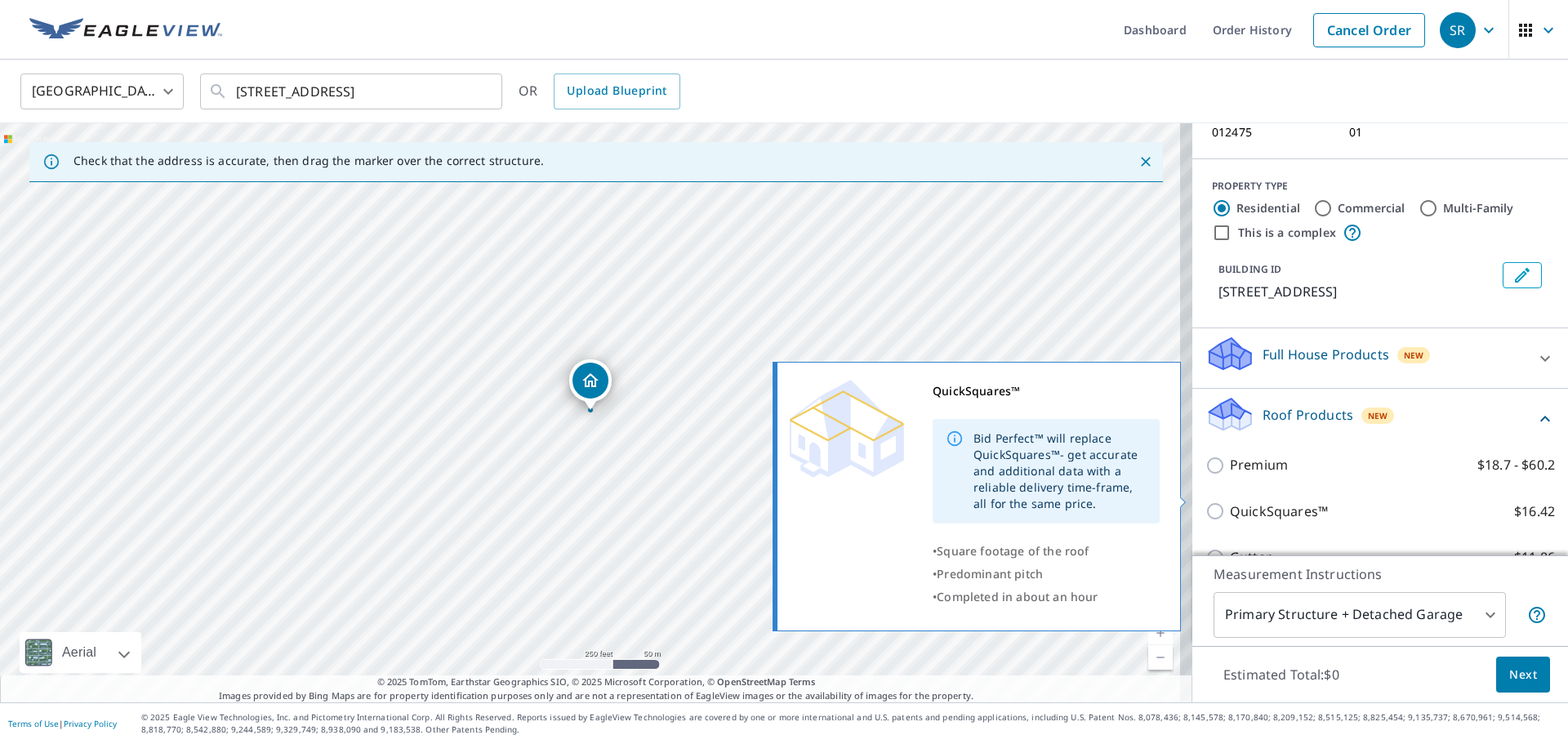
click at [1242, 501] on p "QuickSquares™" at bounding box center [1278, 512] width 98 height 21
click at [1229, 501] on input "QuickSquares™ $16.42" at bounding box center [1217, 511] width 24 height 20
checkbox input "true"
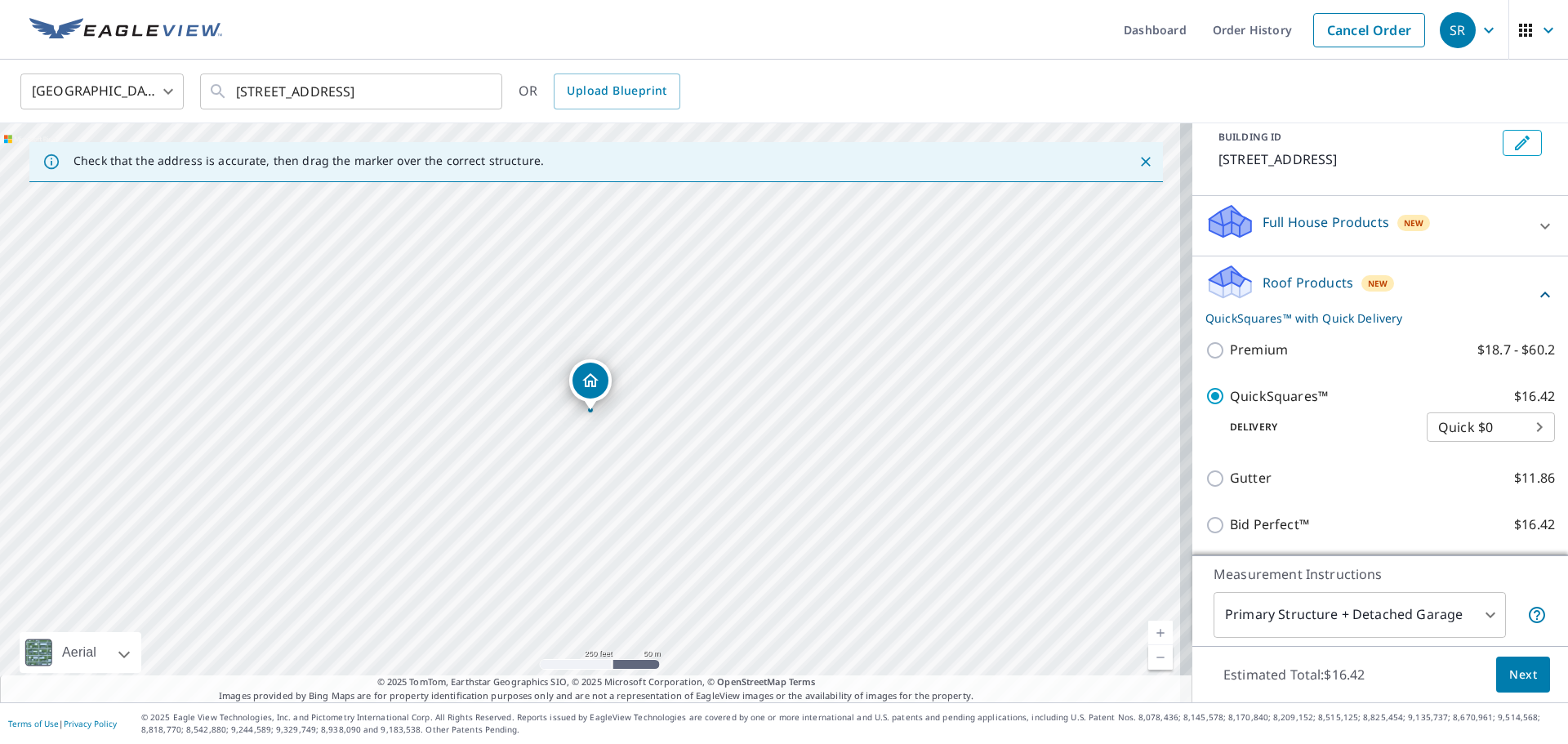
scroll to position [385, 0]
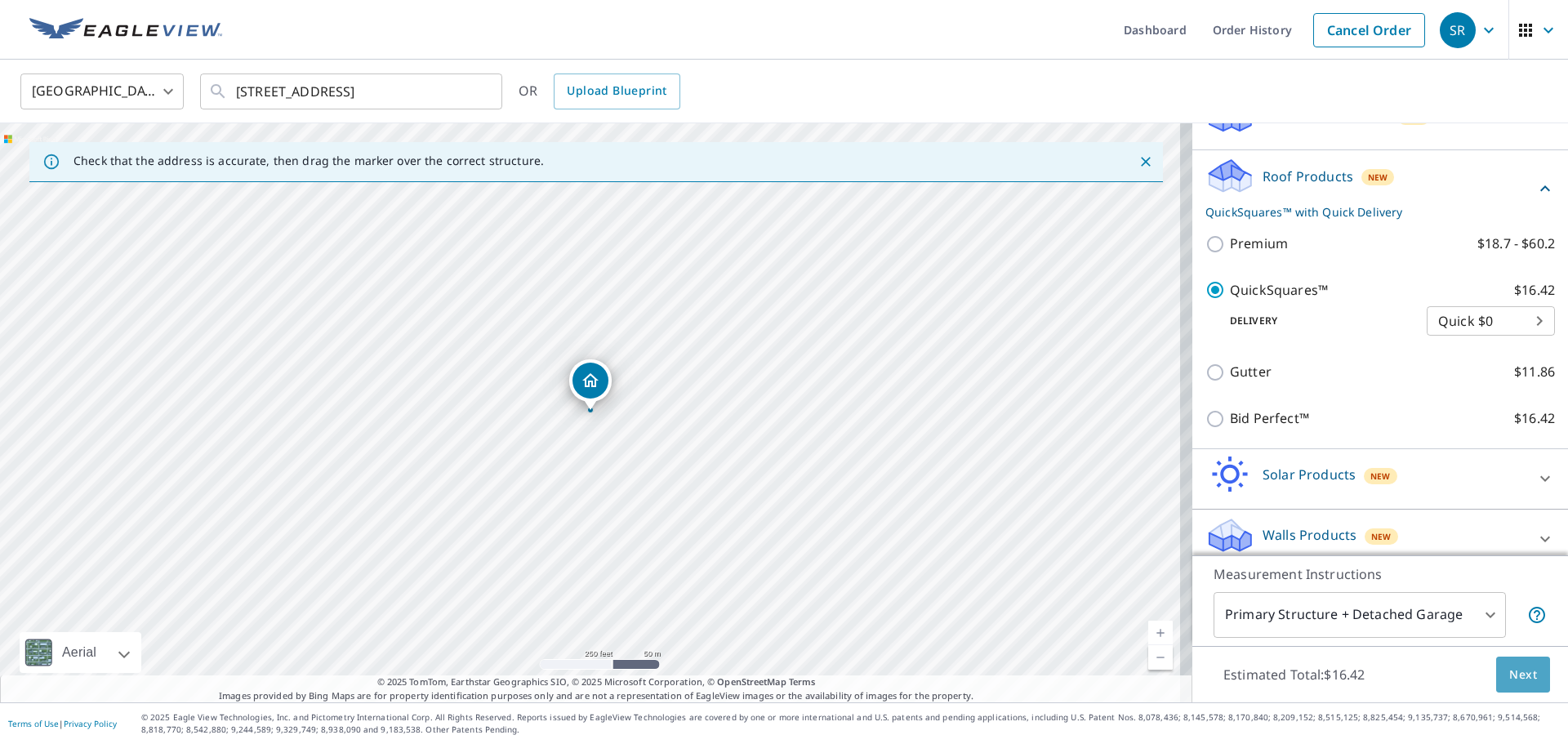
click at [1509, 671] on span "Next" at bounding box center [1523, 676] width 28 height 21
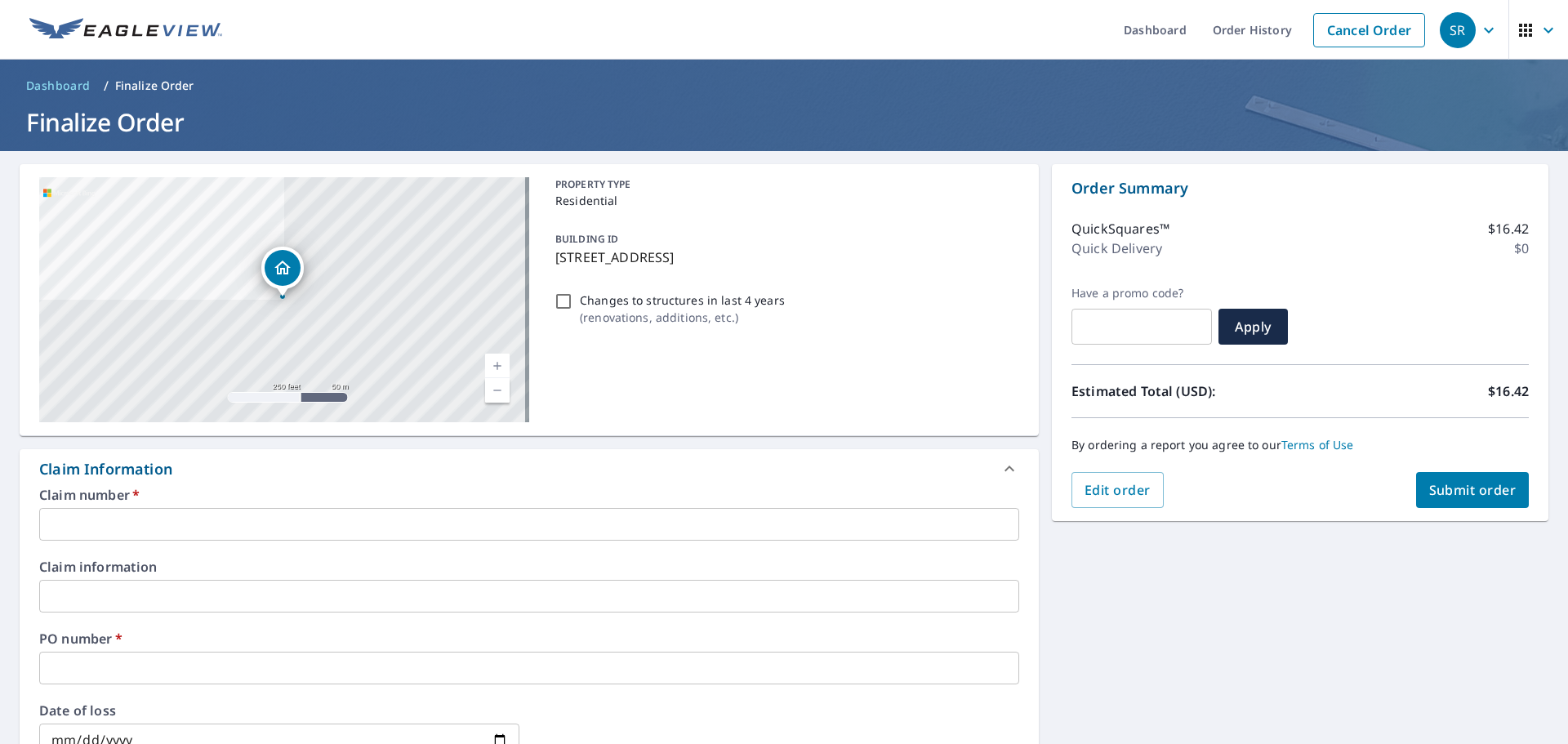
click at [109, 540] on div "Claim number   * ​ Claim information ​ PO number   * ​ Date of loss ​ Cat ID ​" at bounding box center [529, 665] width 1019 height 353
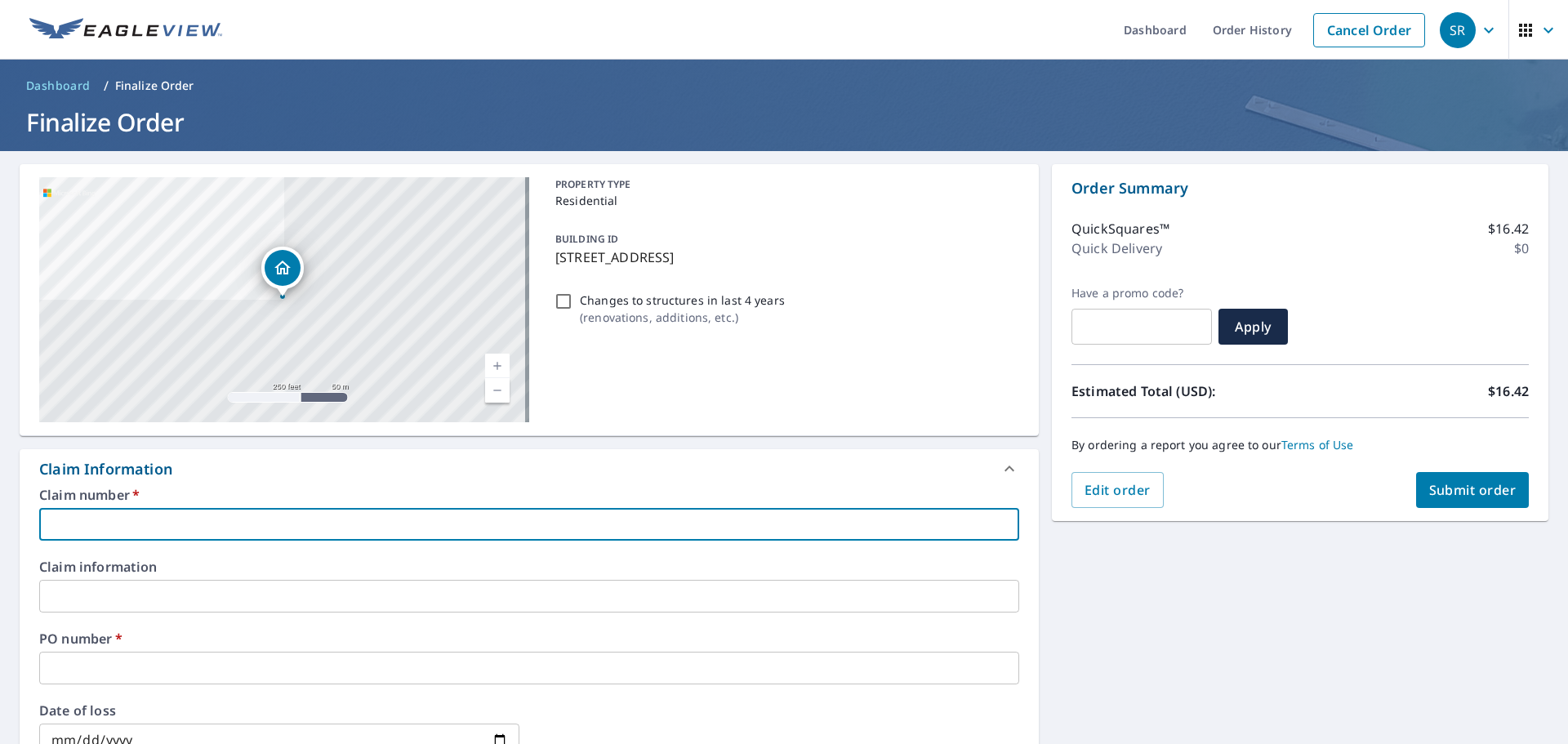
click at [119, 524] on input "text" at bounding box center [529, 525] width 980 height 33
type input "PHIL 509-4868"
checkbox input "true"
click at [128, 653] on input "text" at bounding box center [529, 669] width 980 height 33
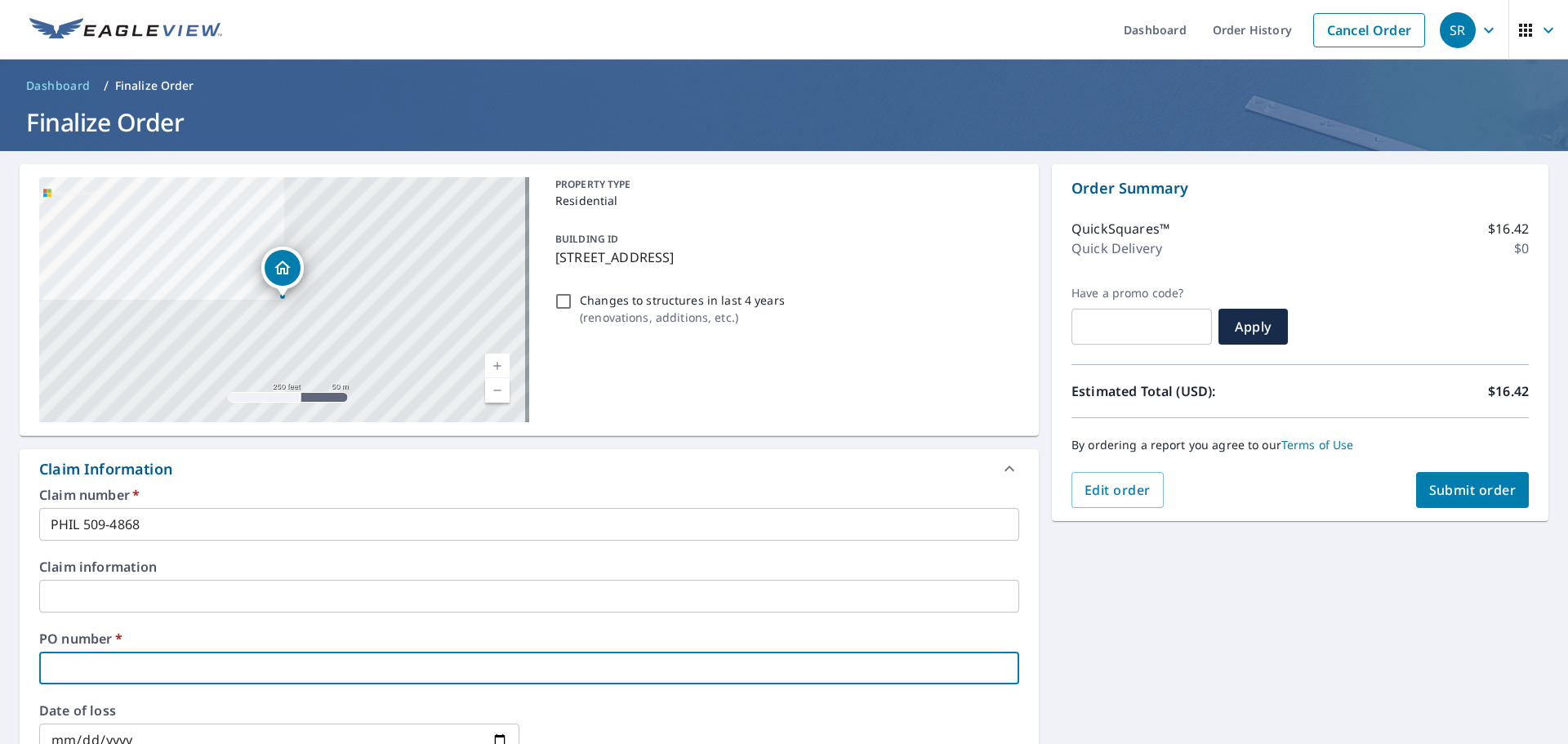
type input "6"
checkbox input "true"
type input "60"
checkbox input "true"
type input "60"
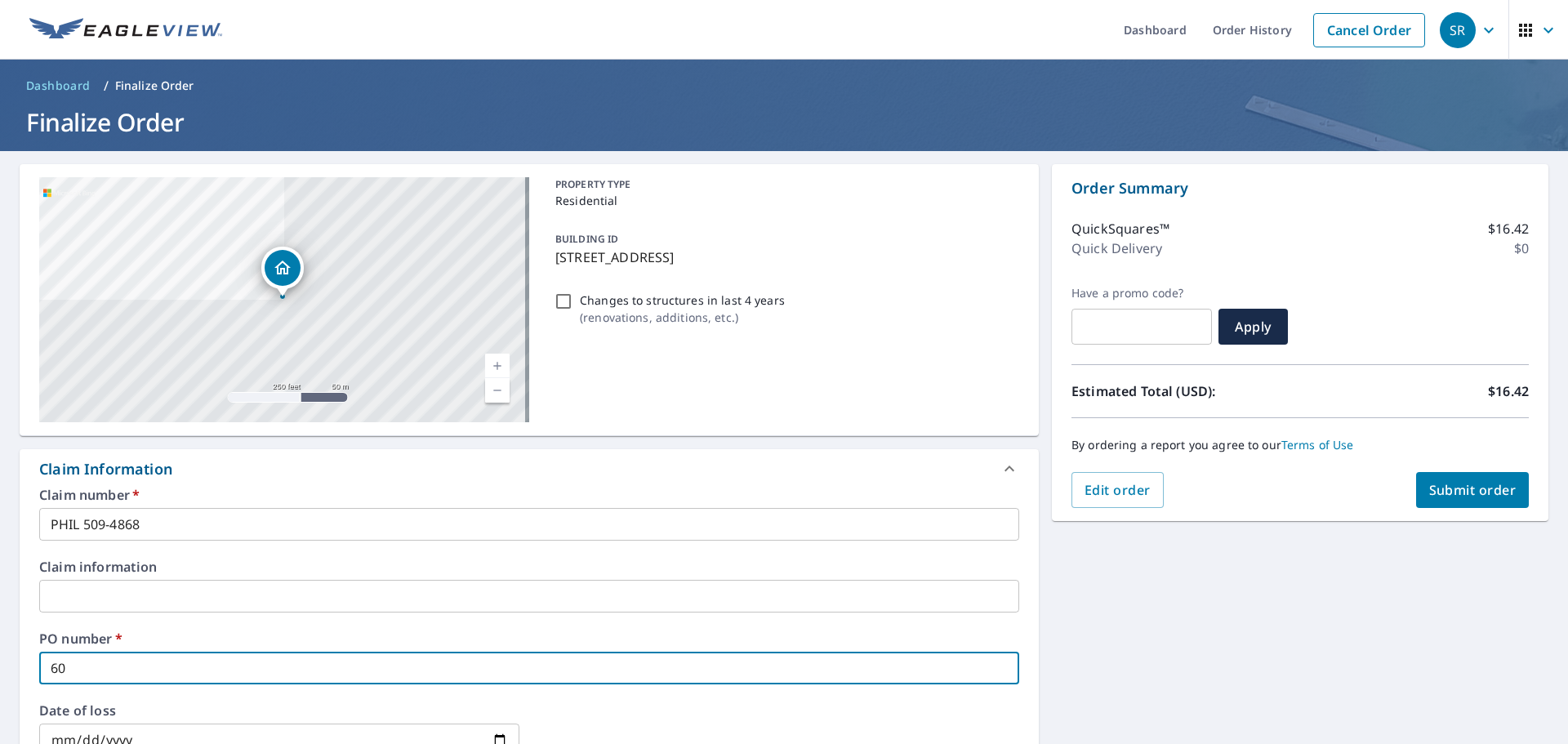
checkbox input "true"
type input "60 m"
checkbox input "true"
type input "60 me"
checkbox input "true"
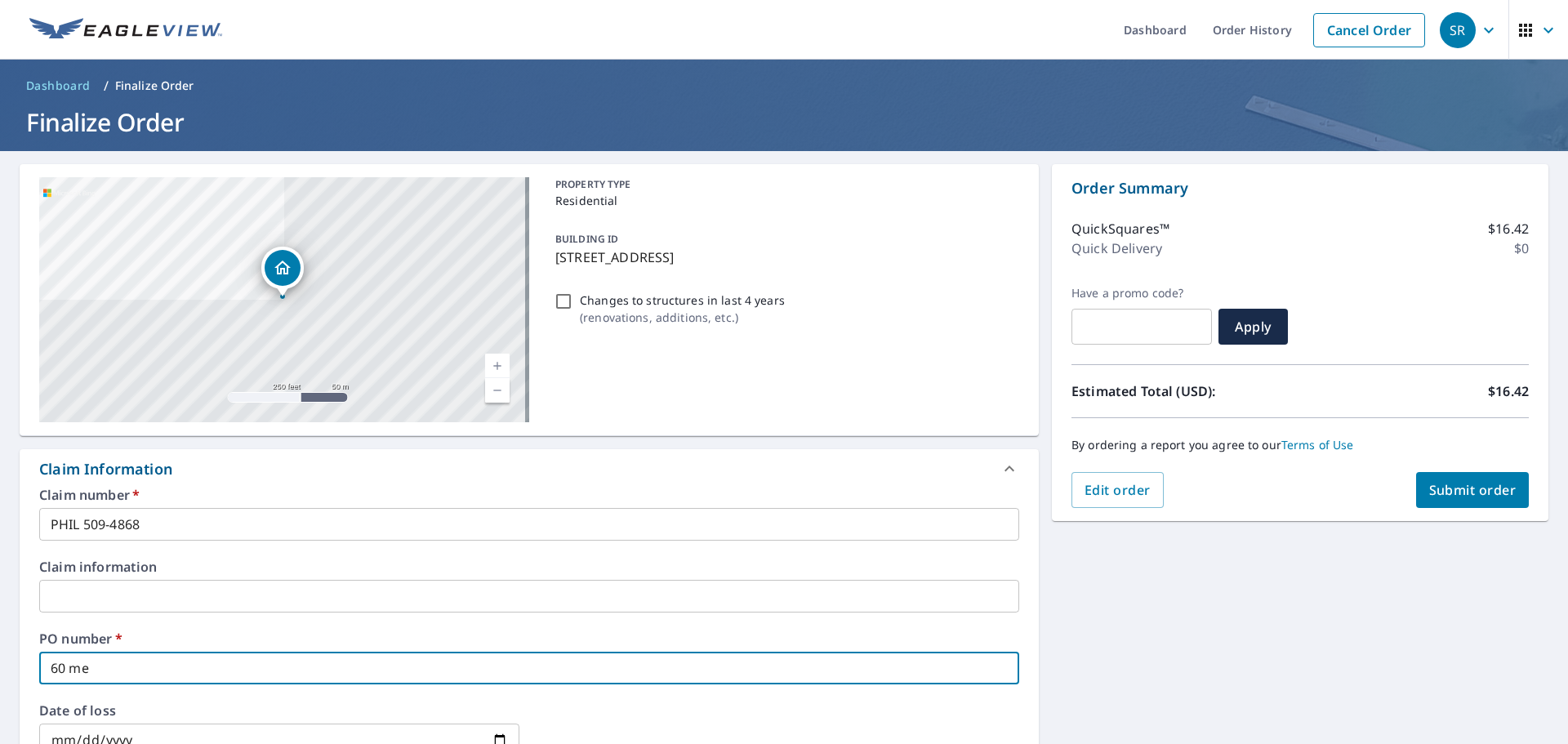
type input "60 mel"
checkbox input "true"
type input "60 melr"
checkbox input "true"
type input "60 melro"
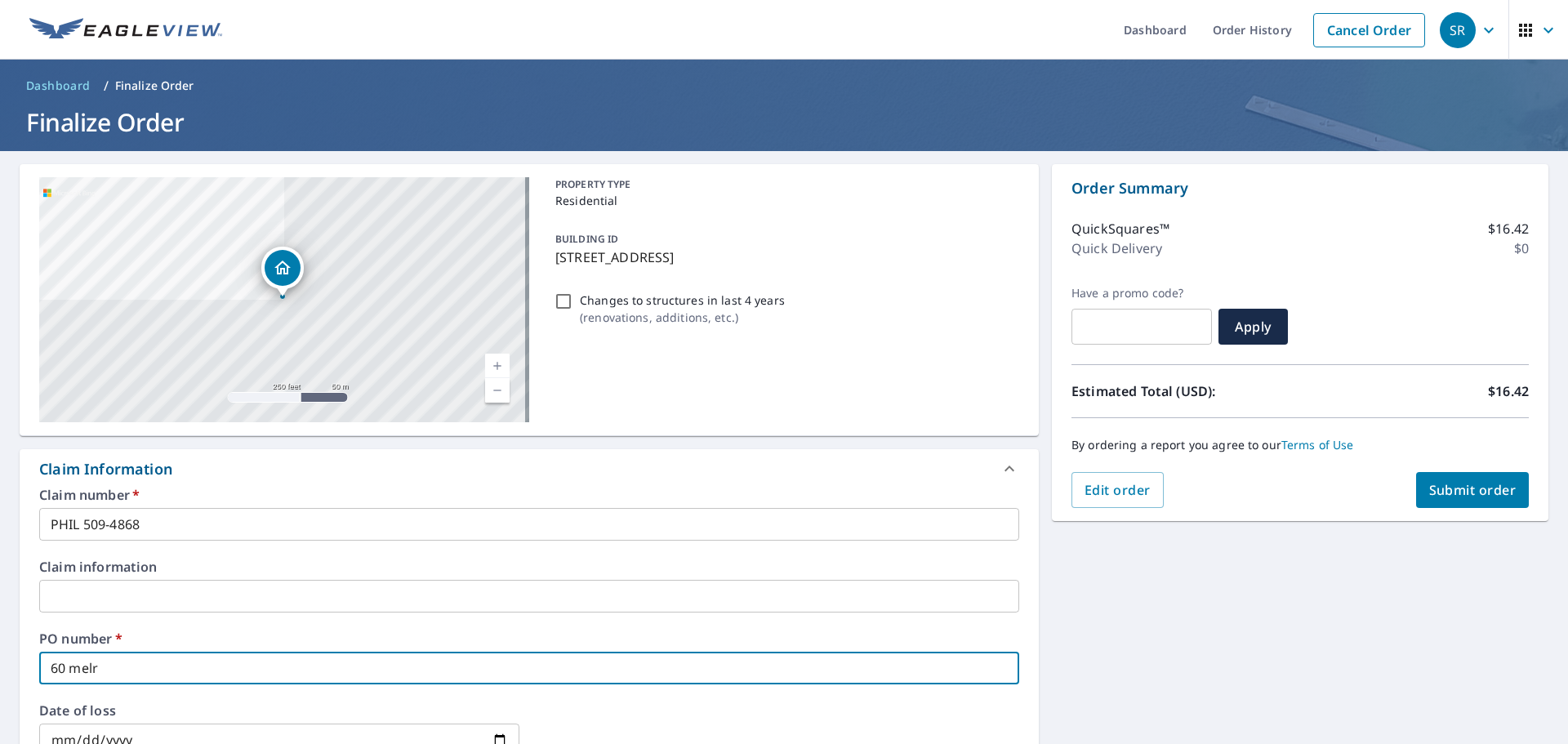
checkbox input "true"
type input "60 melros"
checkbox input "true"
type input "60 melrose"
checkbox input "true"
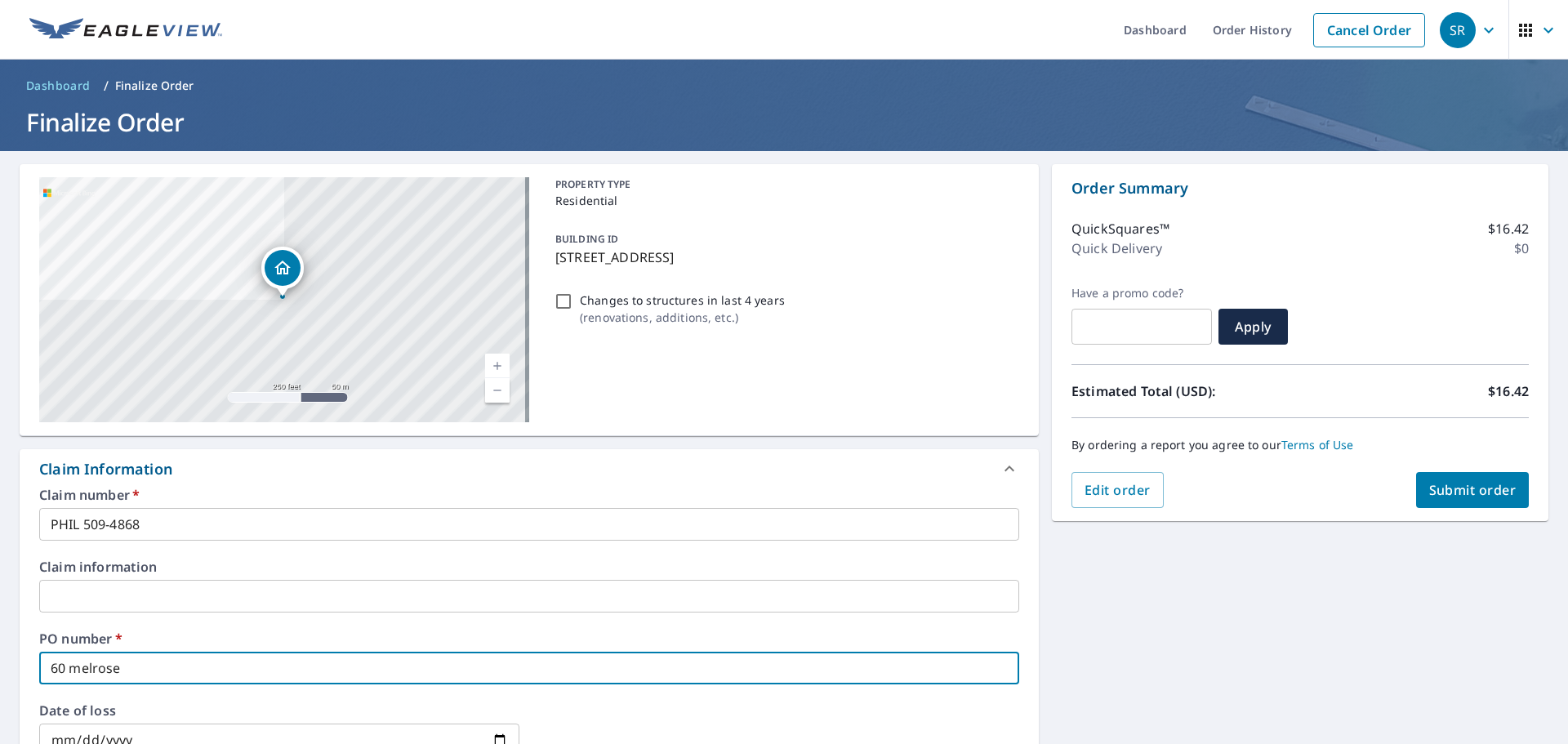
type input "60 melrose"
checkbox input "true"
type input "60 melrose s"
checkbox input "true"
type input "60 melrose st"
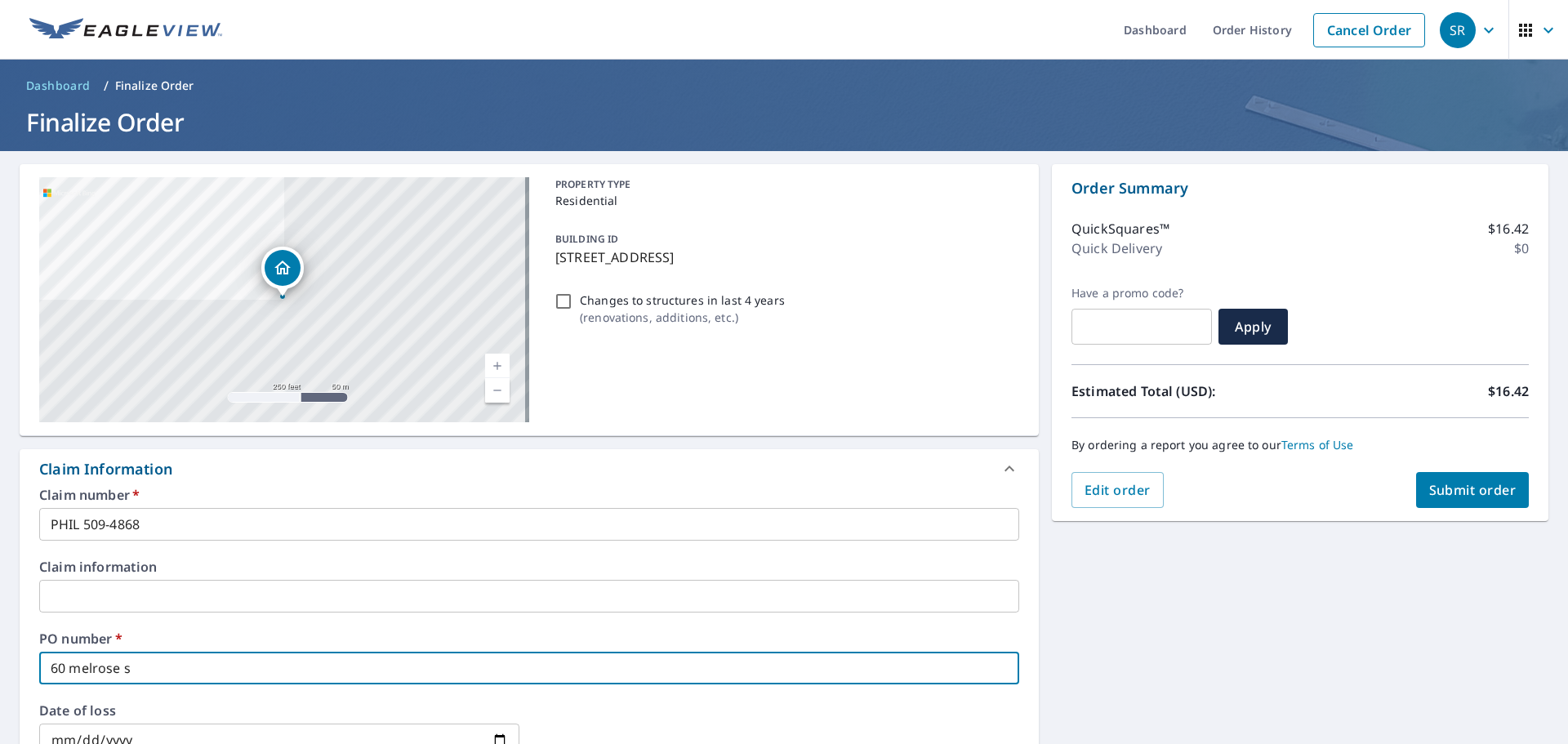
checkbox input "true"
type input "60 melrose st"
click at [1482, 496] on span "Submit order" at bounding box center [1472, 489] width 87 height 18
checkbox input "true"
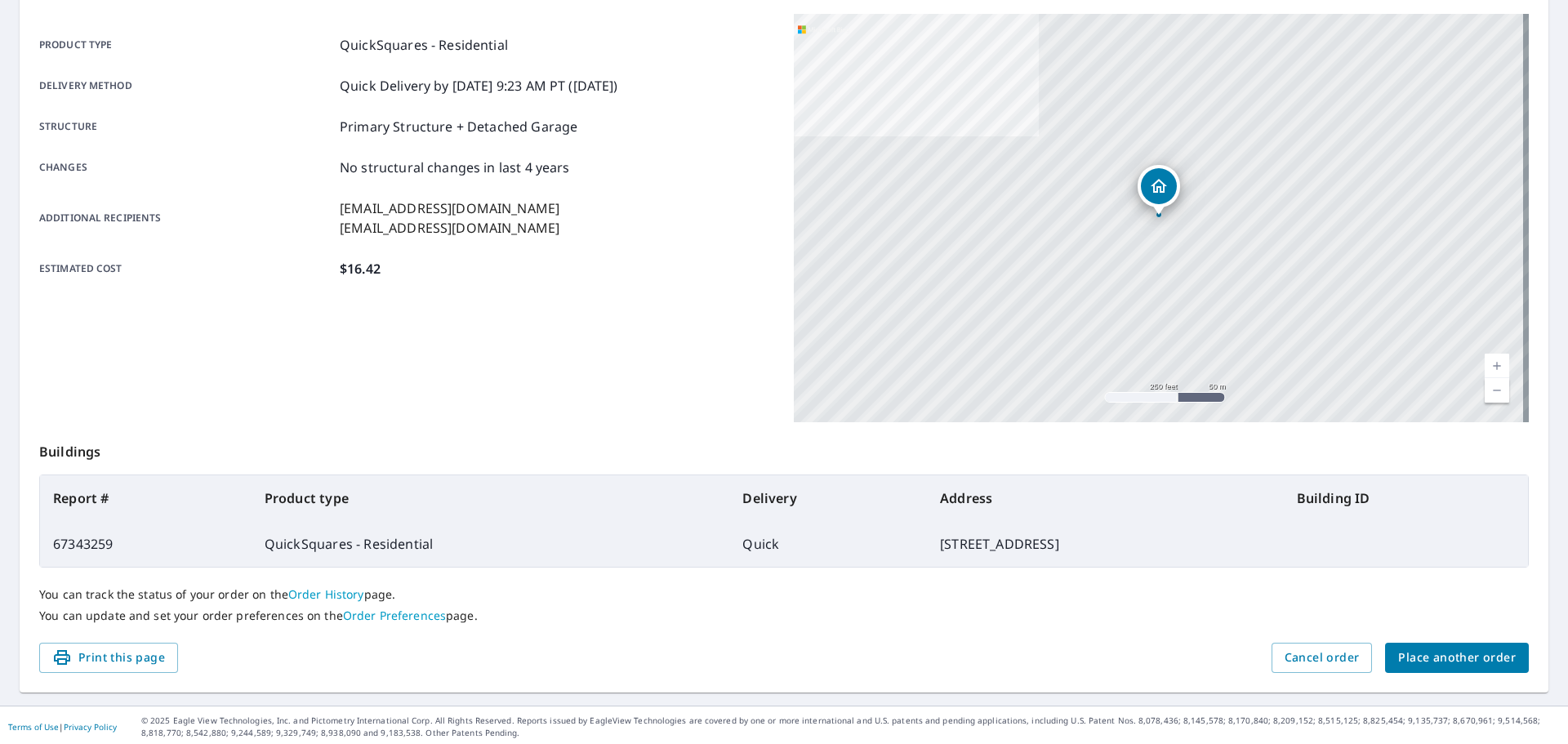
scroll to position [217, 0]
click at [1443, 654] on span "Place another order" at bounding box center [1457, 655] width 118 height 21
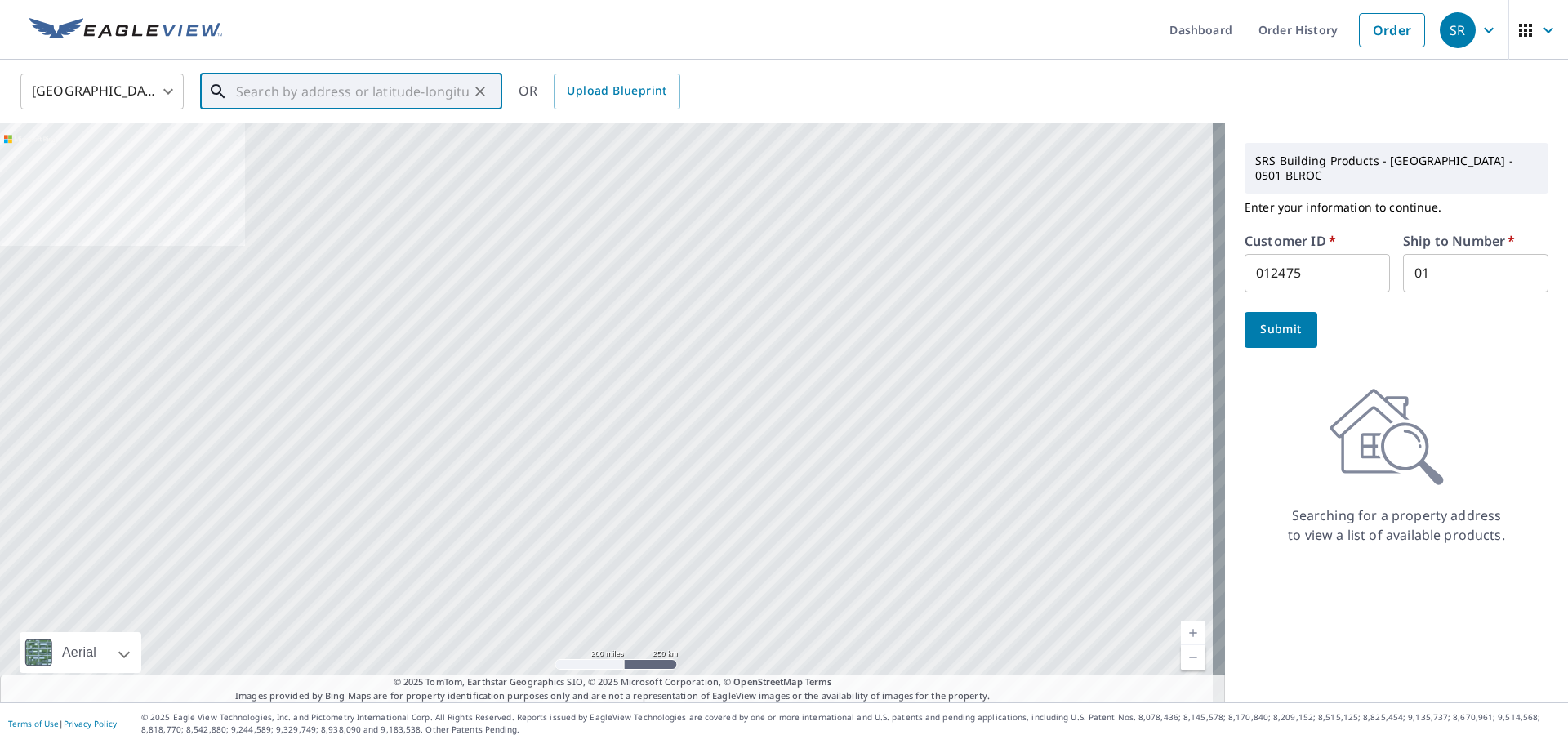
click at [264, 80] on input "text" at bounding box center [352, 91] width 233 height 46
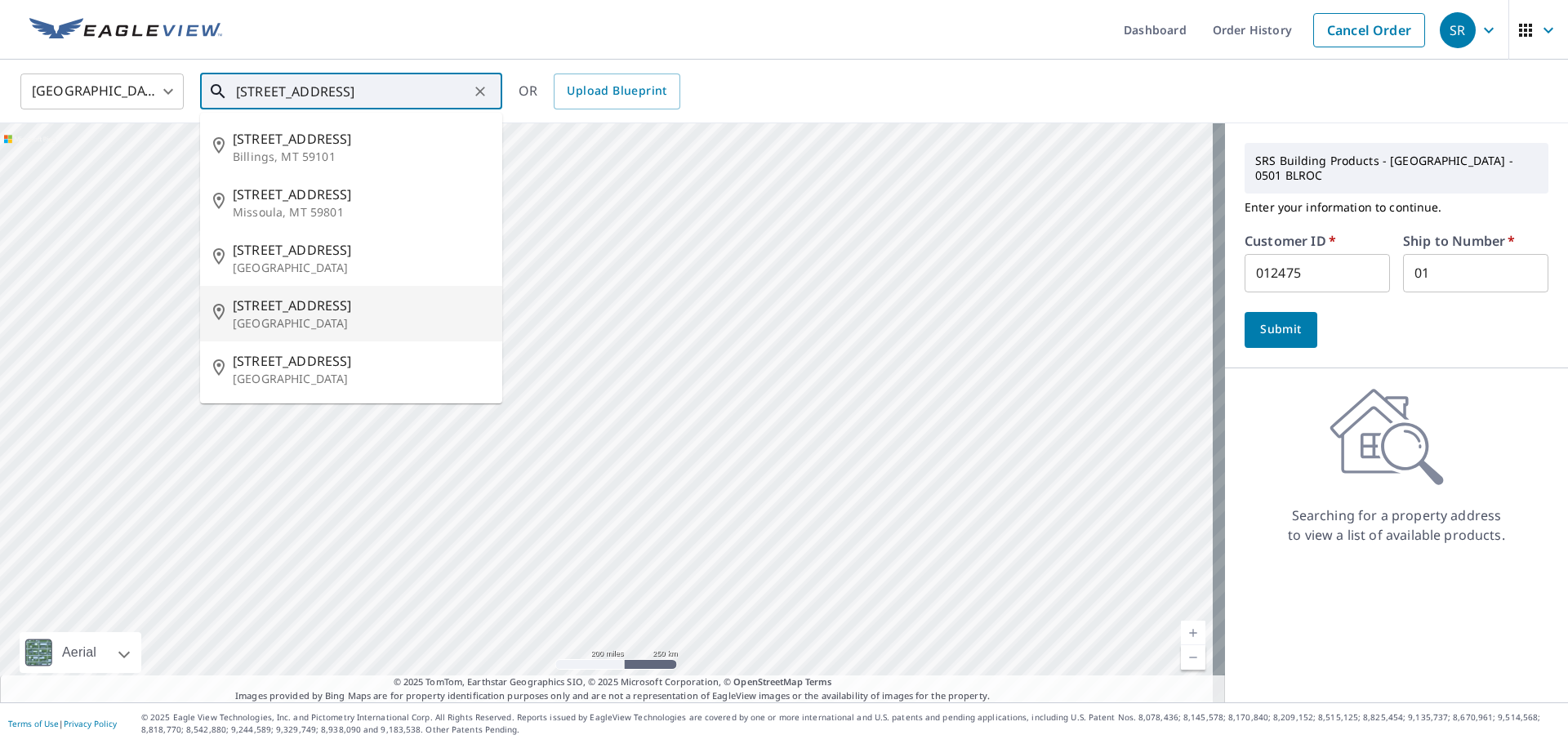
click at [345, 307] on span "140 Burlington Ave" at bounding box center [361, 305] width 256 height 20
type input "140 Burlington Ave Rochester, NY 14619"
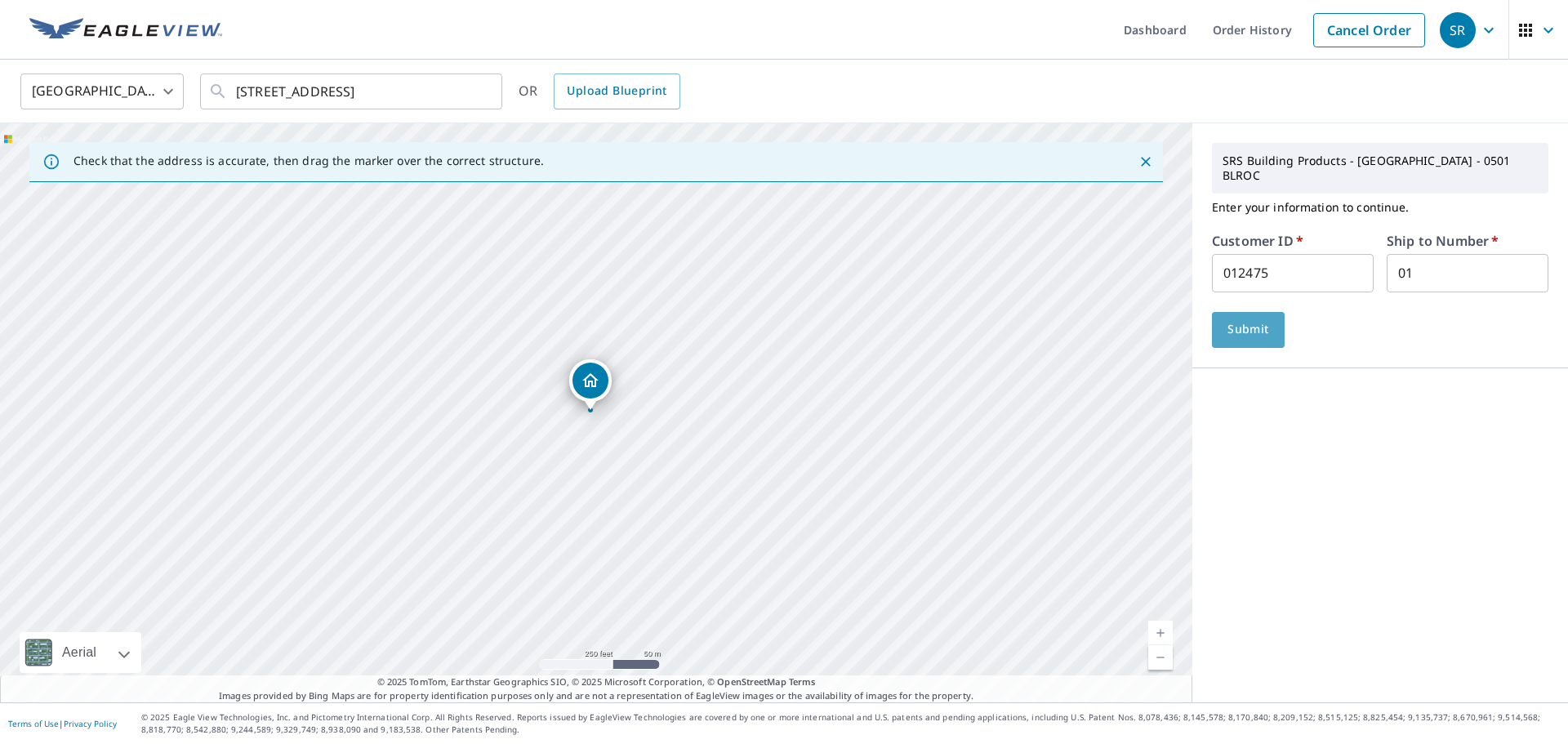
click at [1238, 320] on span "Submit" at bounding box center [1249, 330] width 47 height 21
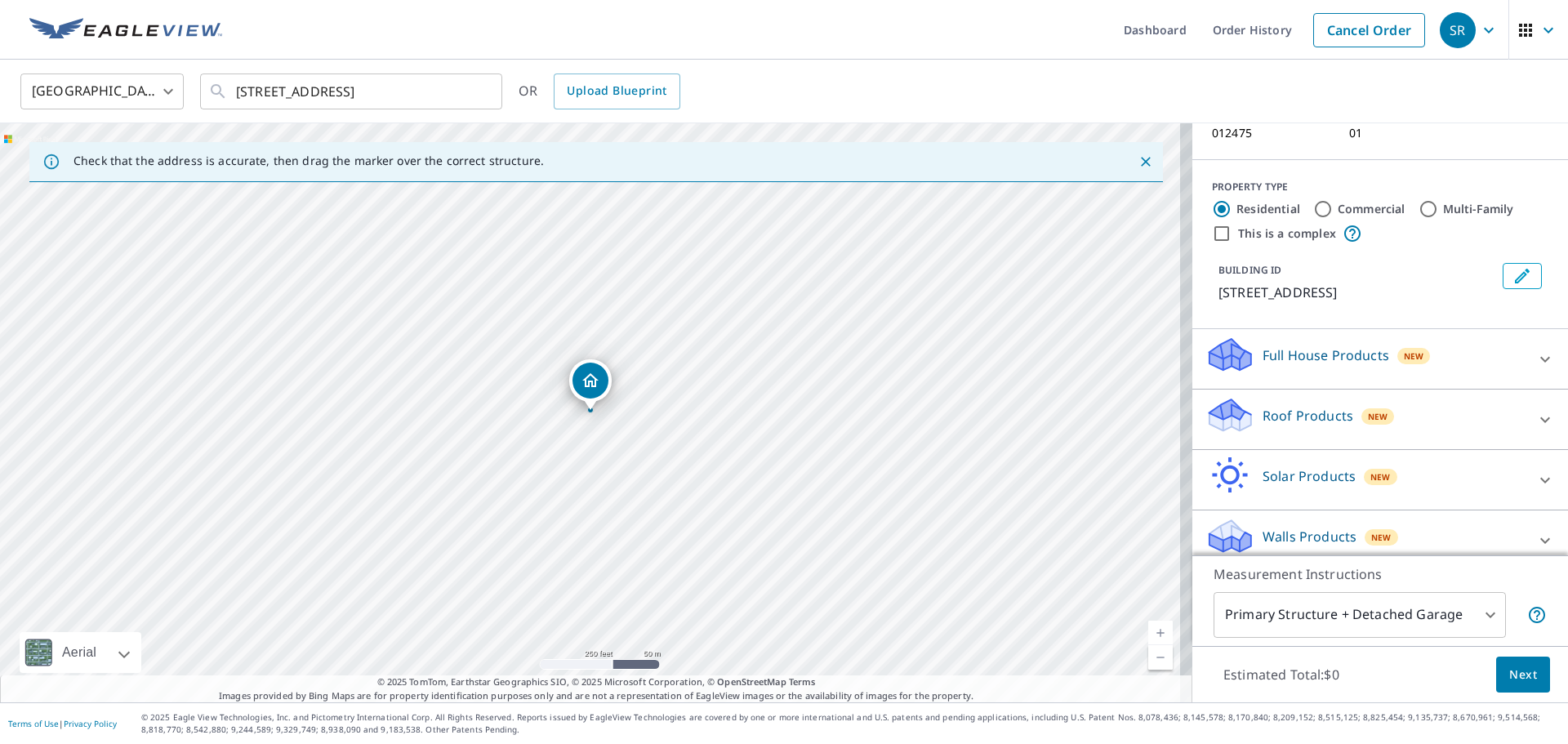
scroll to position [147, 0]
click at [1535, 409] on icon at bounding box center [1545, 418] width 20 height 20
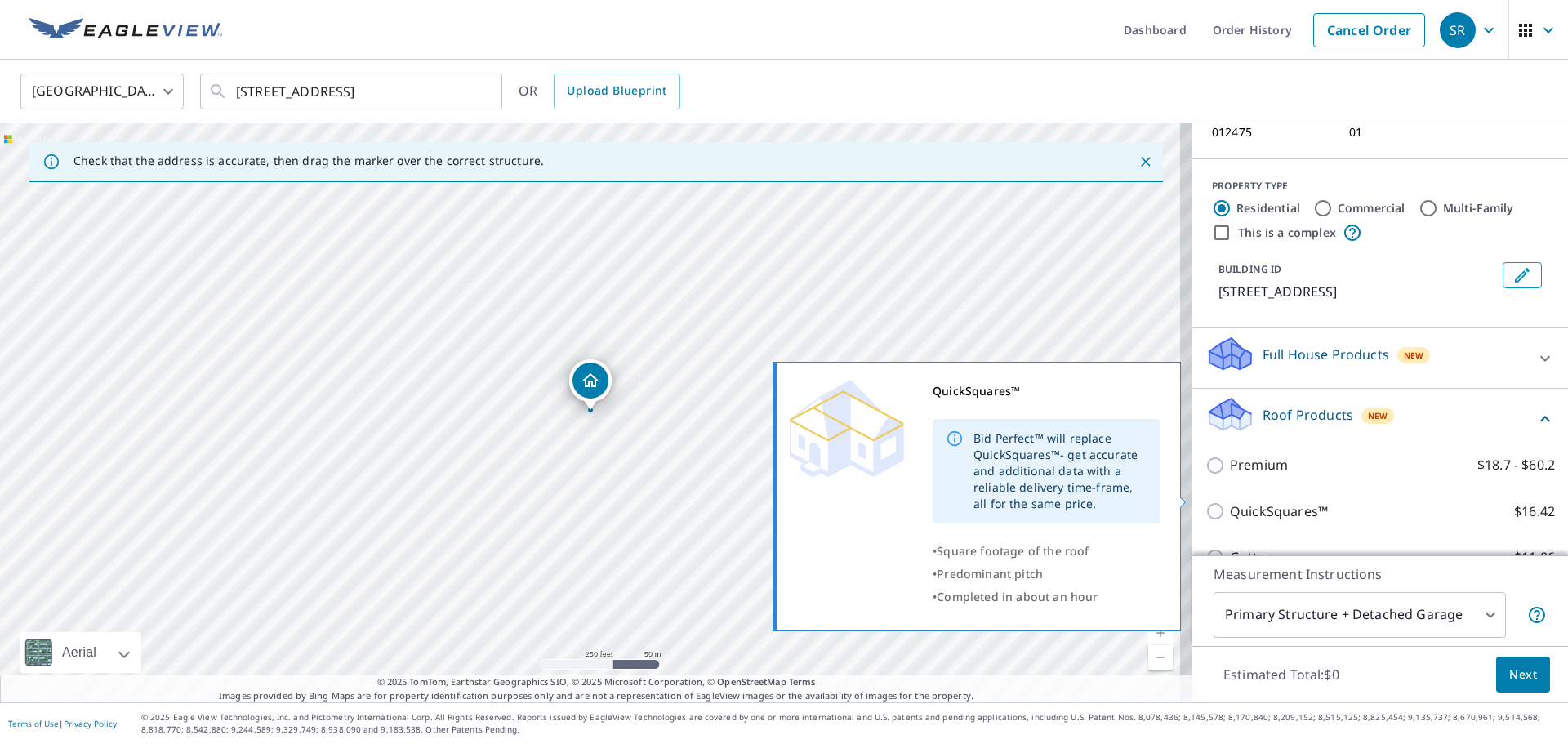
click at [1254, 501] on p "QuickSquares™" at bounding box center [1278, 512] width 98 height 21
click at [1229, 501] on input "QuickSquares™ $16.42" at bounding box center [1217, 511] width 24 height 20
checkbox input "true"
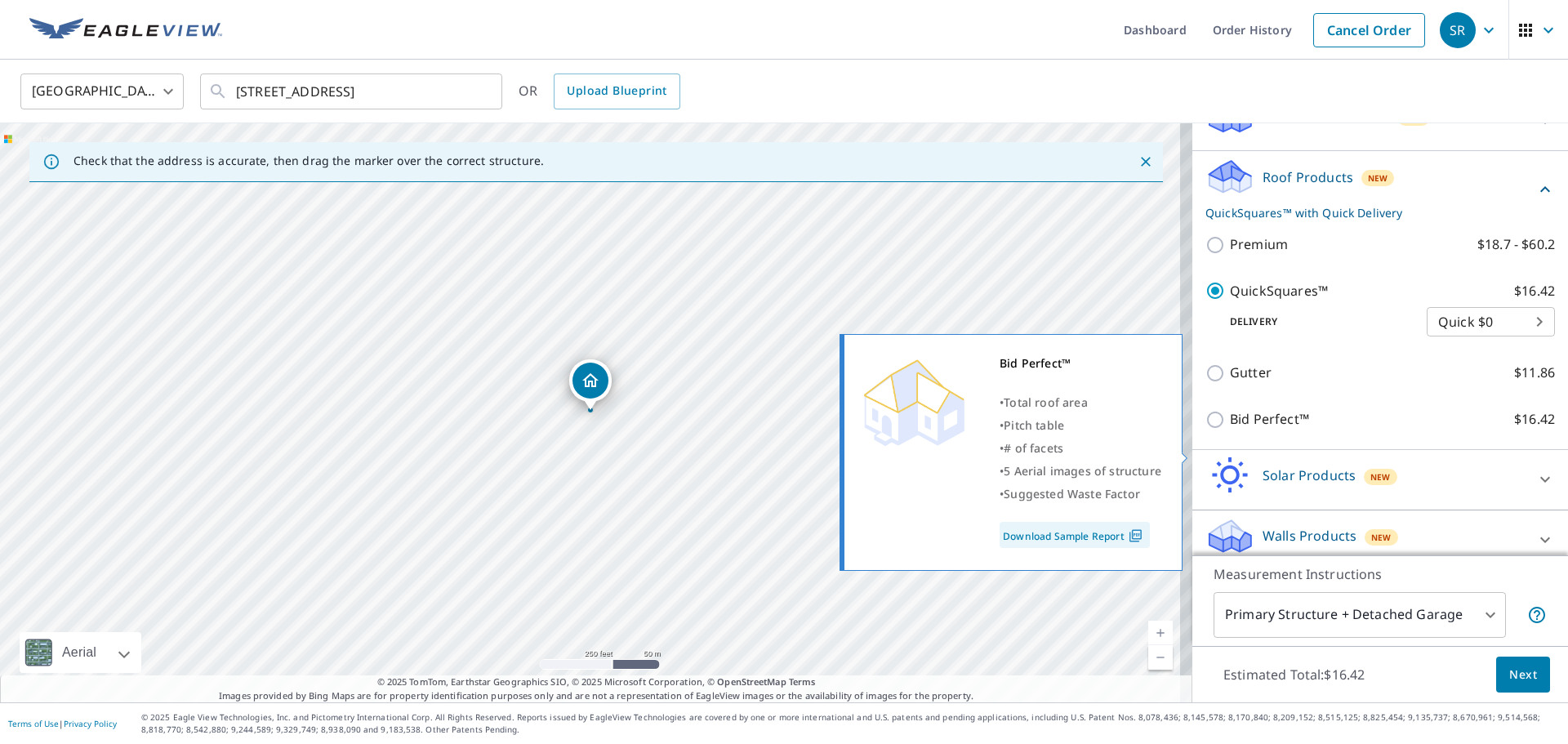
scroll to position [385, 0]
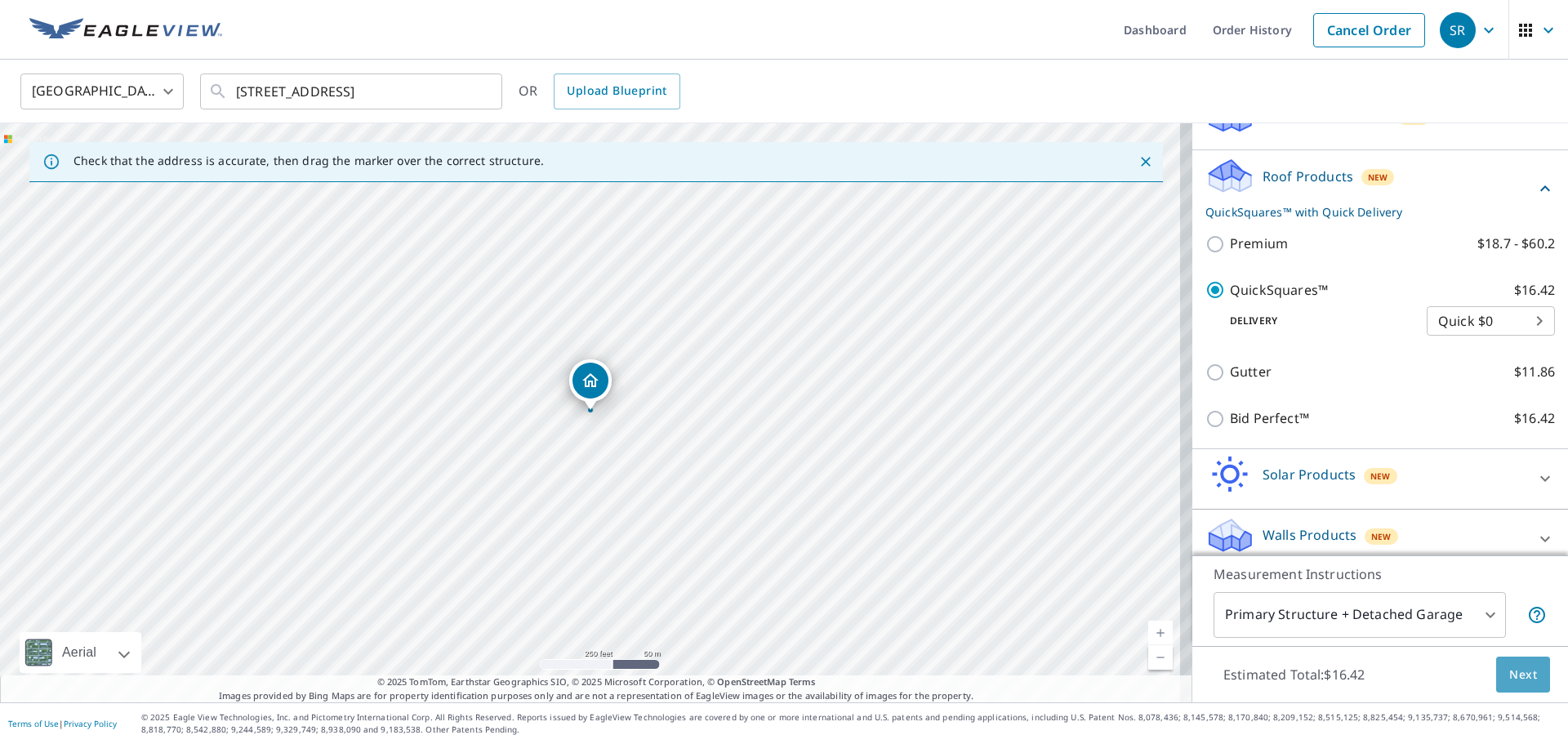
click at [1516, 691] on button "Next" at bounding box center [1523, 675] width 54 height 36
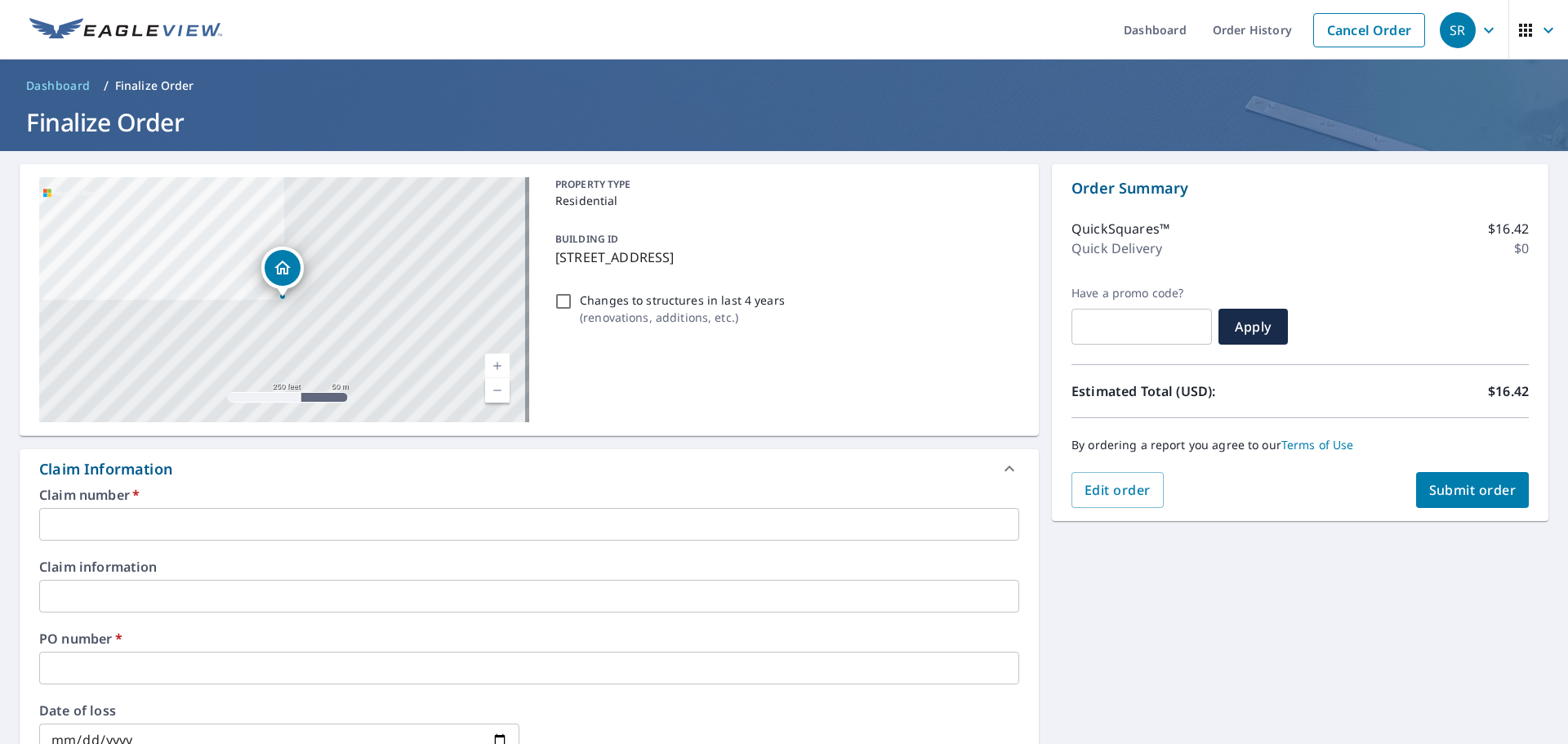
click at [283, 525] on input "text" at bounding box center [529, 525] width 980 height 33
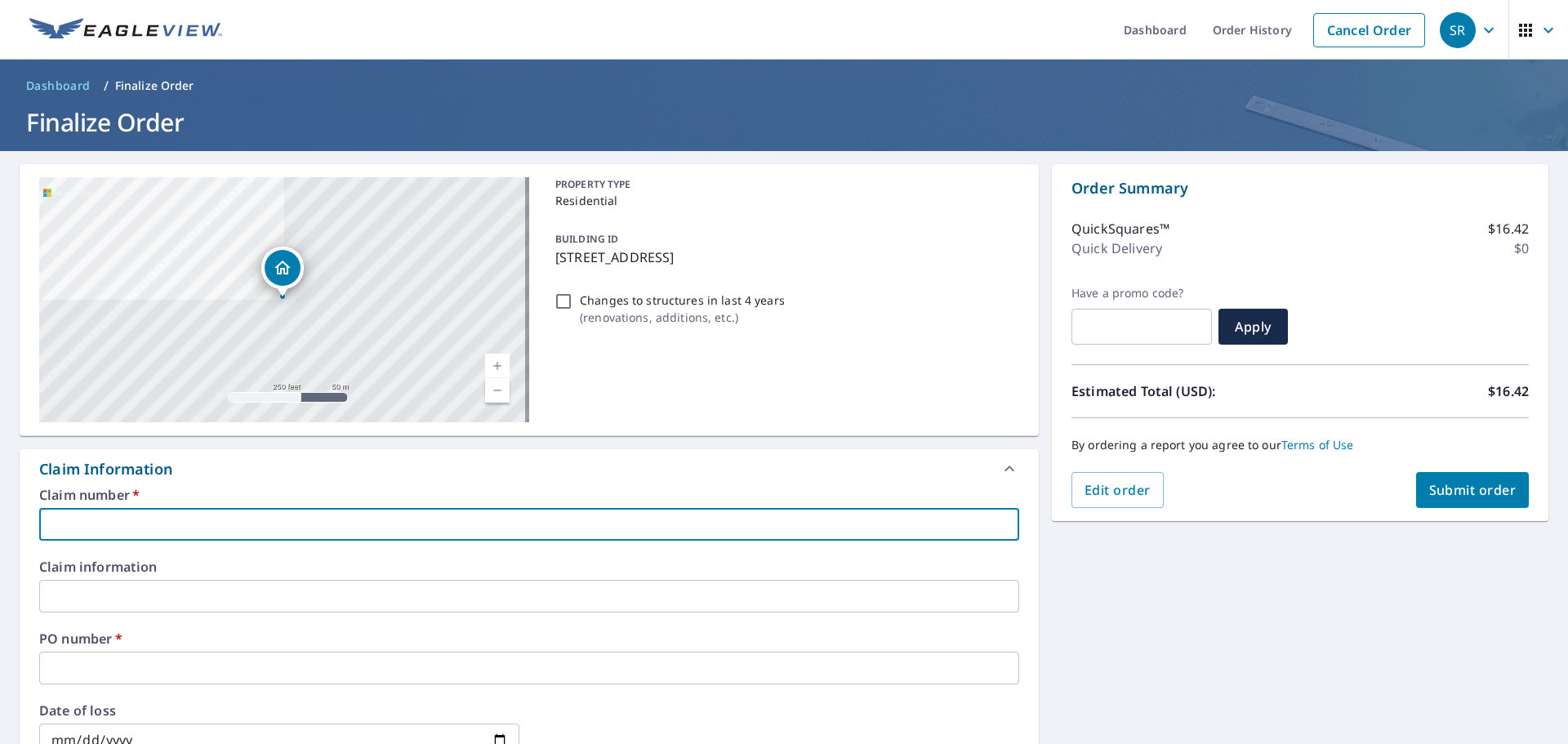
type input "PHIL 509-4868"
checkbox input "true"
click at [133, 655] on input "text" at bounding box center [529, 669] width 980 height 33
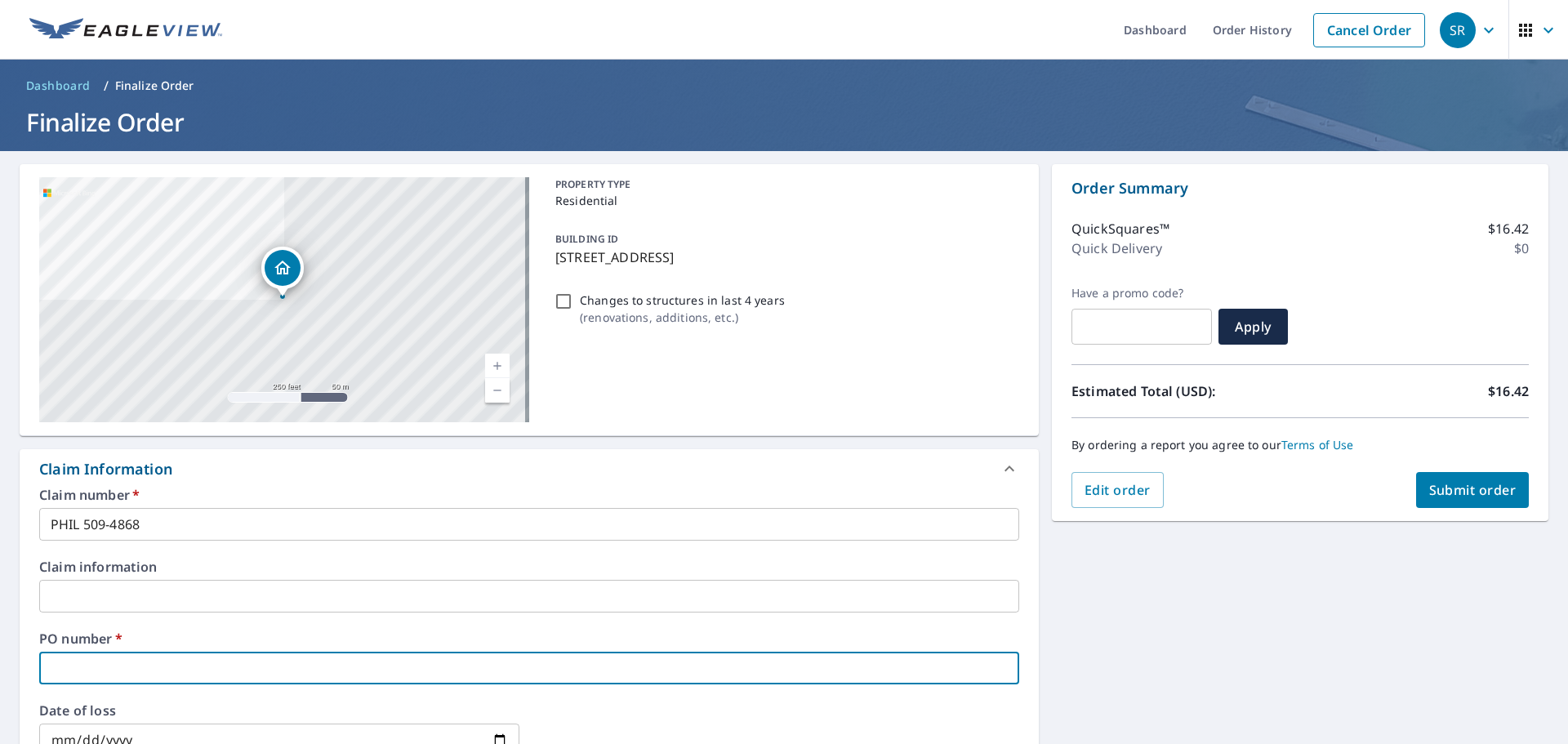
type input "1"
checkbox input "true"
type input "14"
checkbox input "true"
type input "140"
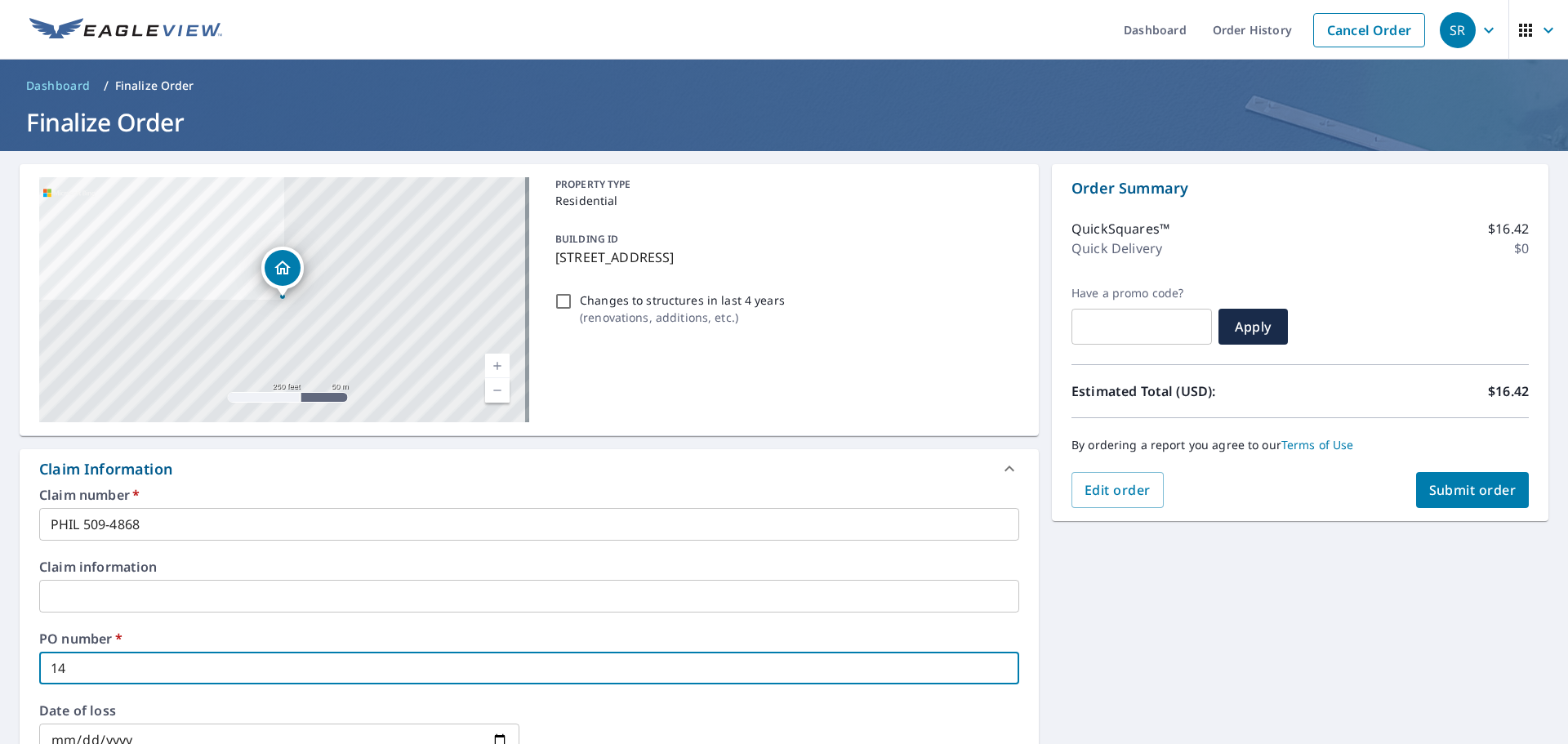
checkbox input "true"
type input "140"
checkbox input "true"
type input "140 b"
checkbox input "true"
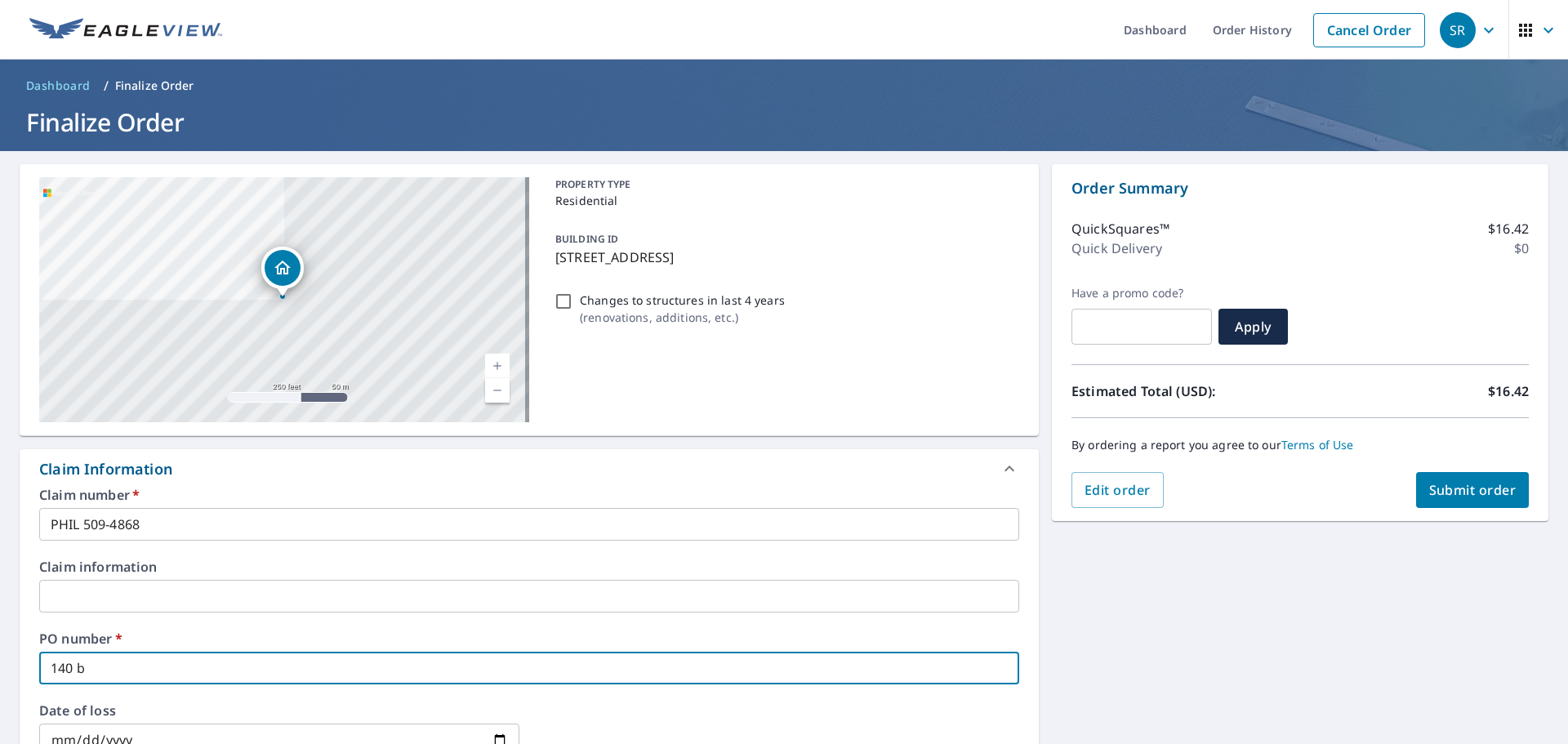
type input "140 bu"
checkbox input "true"
type input "140 bur"
checkbox input "true"
type input "140 burl"
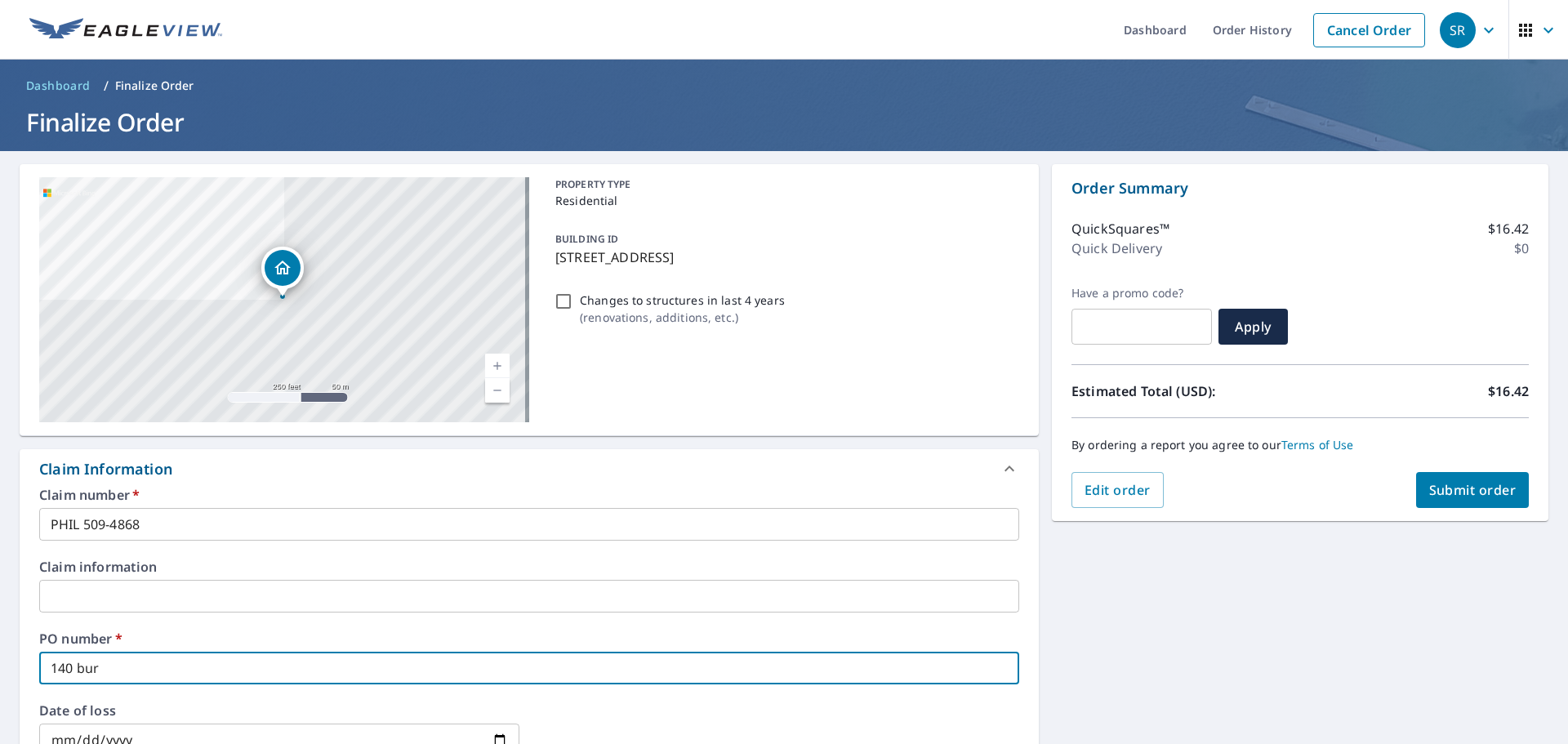
checkbox input "true"
type input "140 burli"
checkbox input "true"
type input "140 burlin"
checkbox input "true"
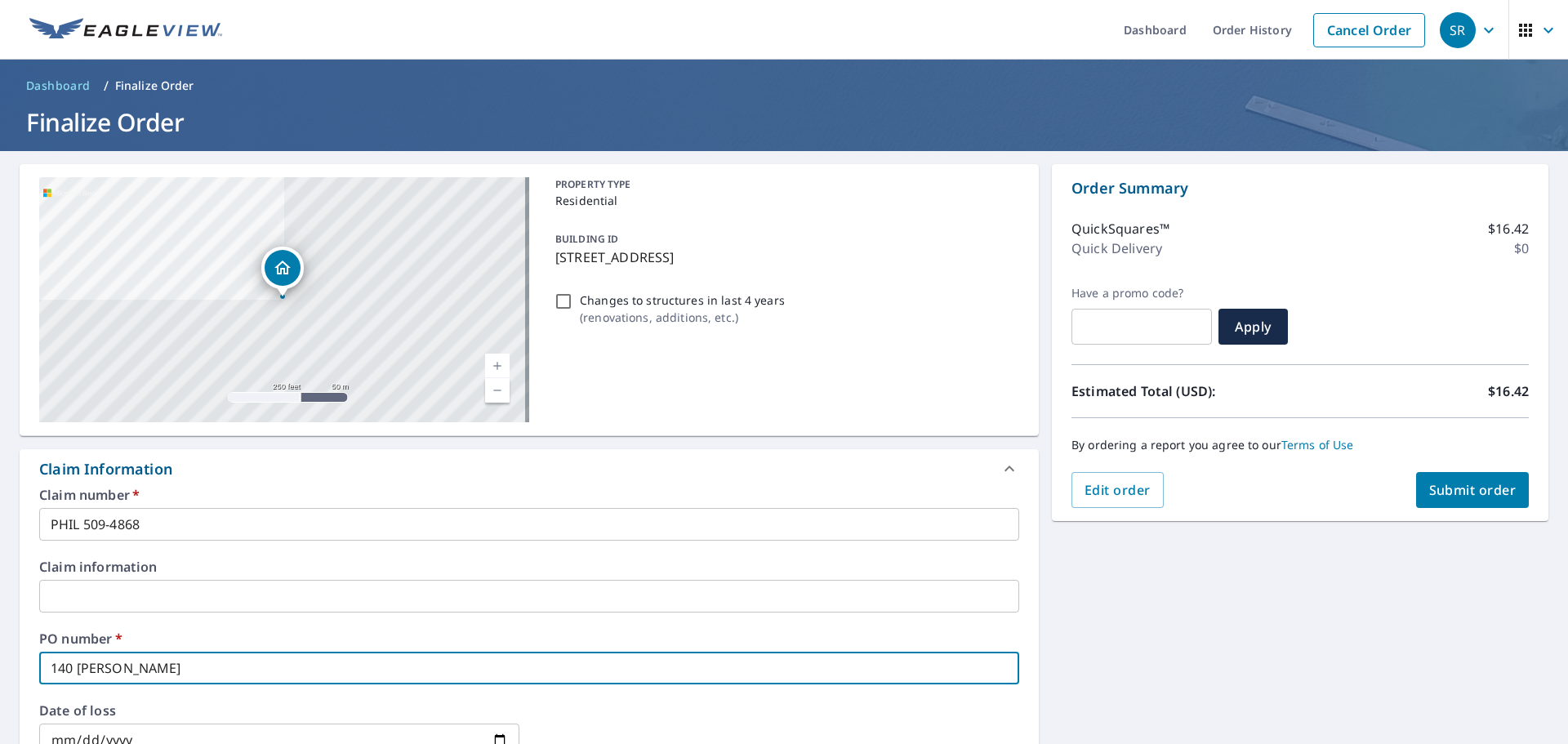
type input "140 burling"
checkbox input "true"
type input "140 burlingt"
checkbox input "true"
type input "140 burlingto"
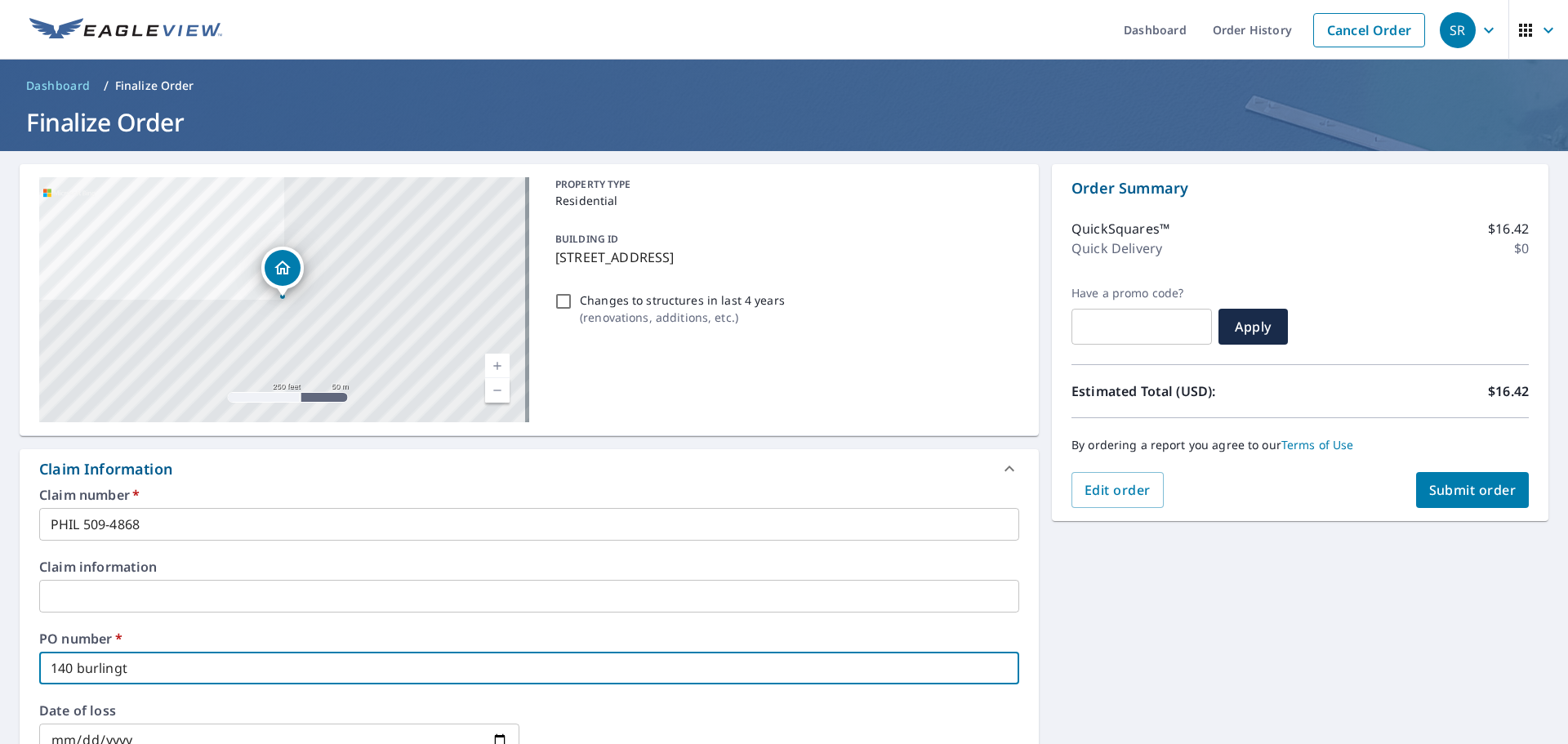
checkbox input "true"
type input "140 burlington"
checkbox input "true"
type input "140 burlington"
checkbox input "true"
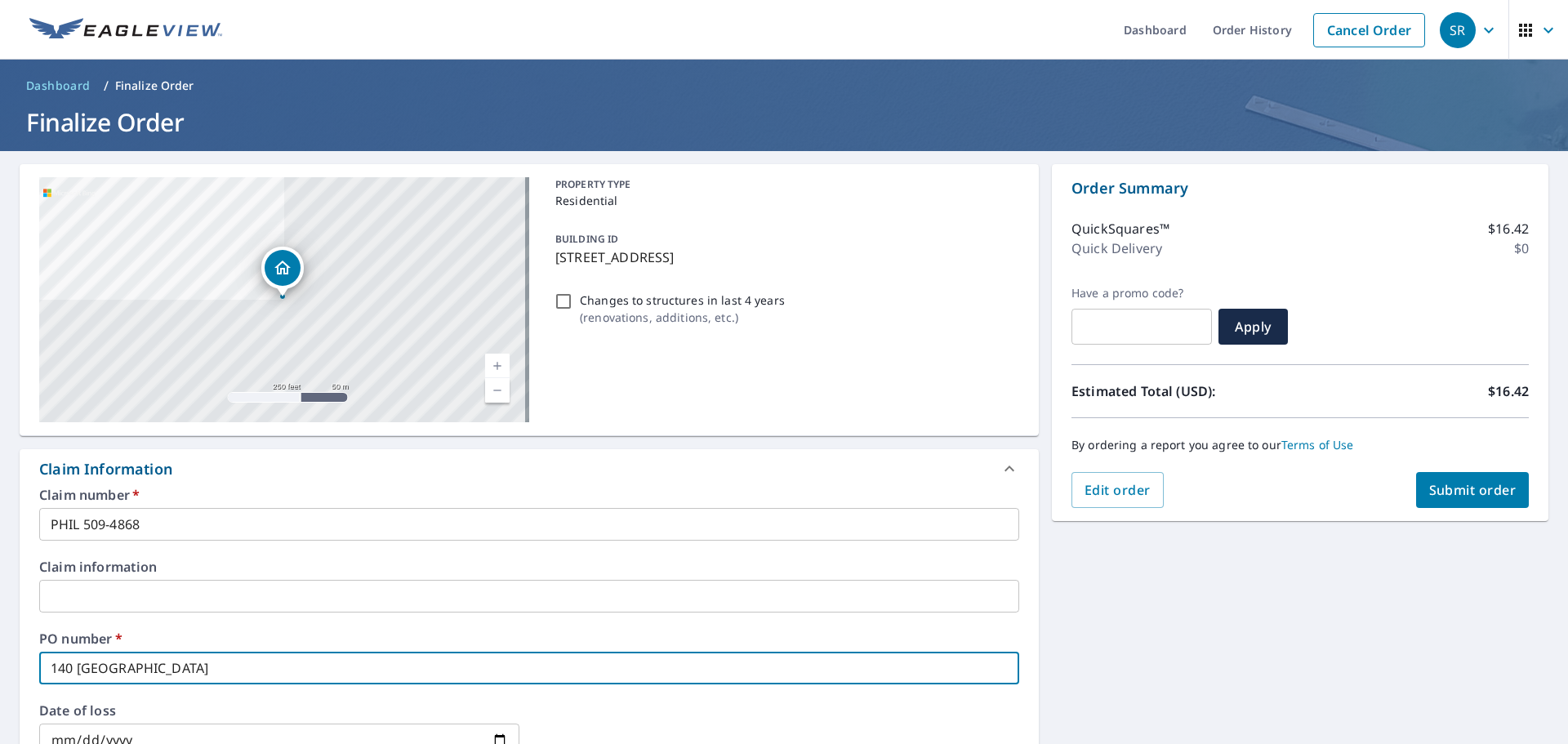
type input "140 burlington a"
checkbox input "true"
type input "140 burlington av"
checkbox input "true"
type input "140 burlington ave"
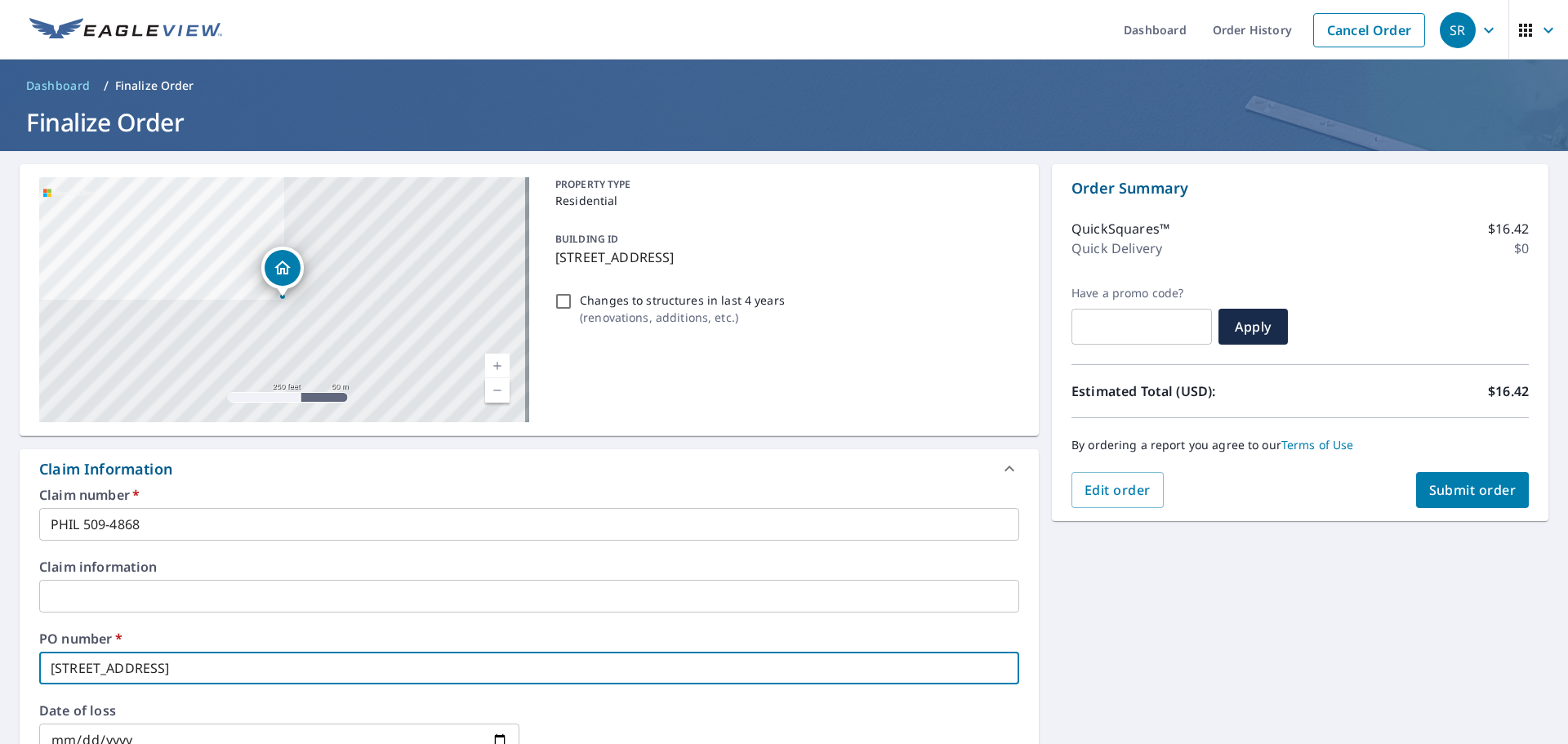
checkbox input "true"
type input "140 burlington ave"
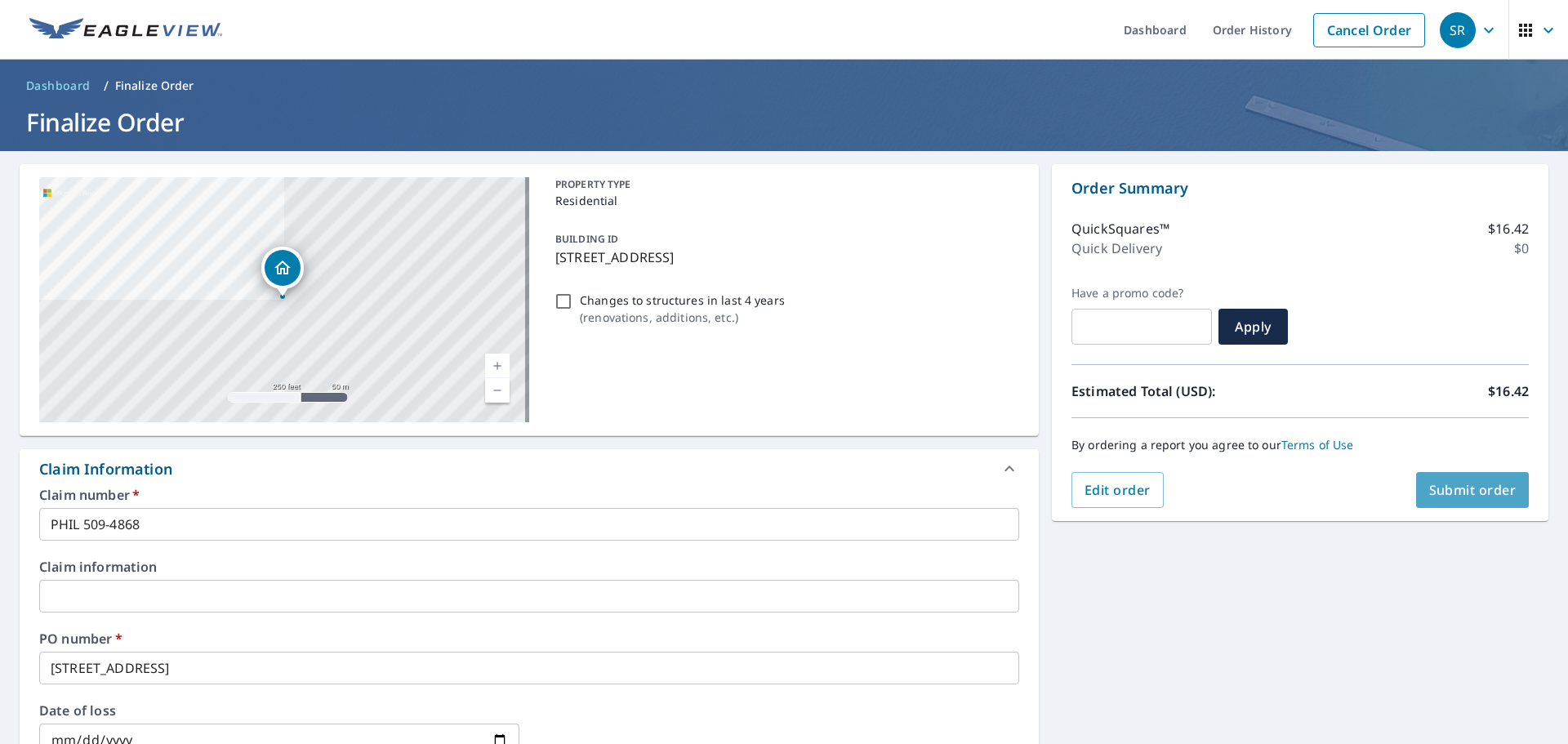
click at [1483, 488] on span "Submit order" at bounding box center [1472, 489] width 87 height 18
checkbox input "true"
